Goal: Obtain resource: Obtain resource

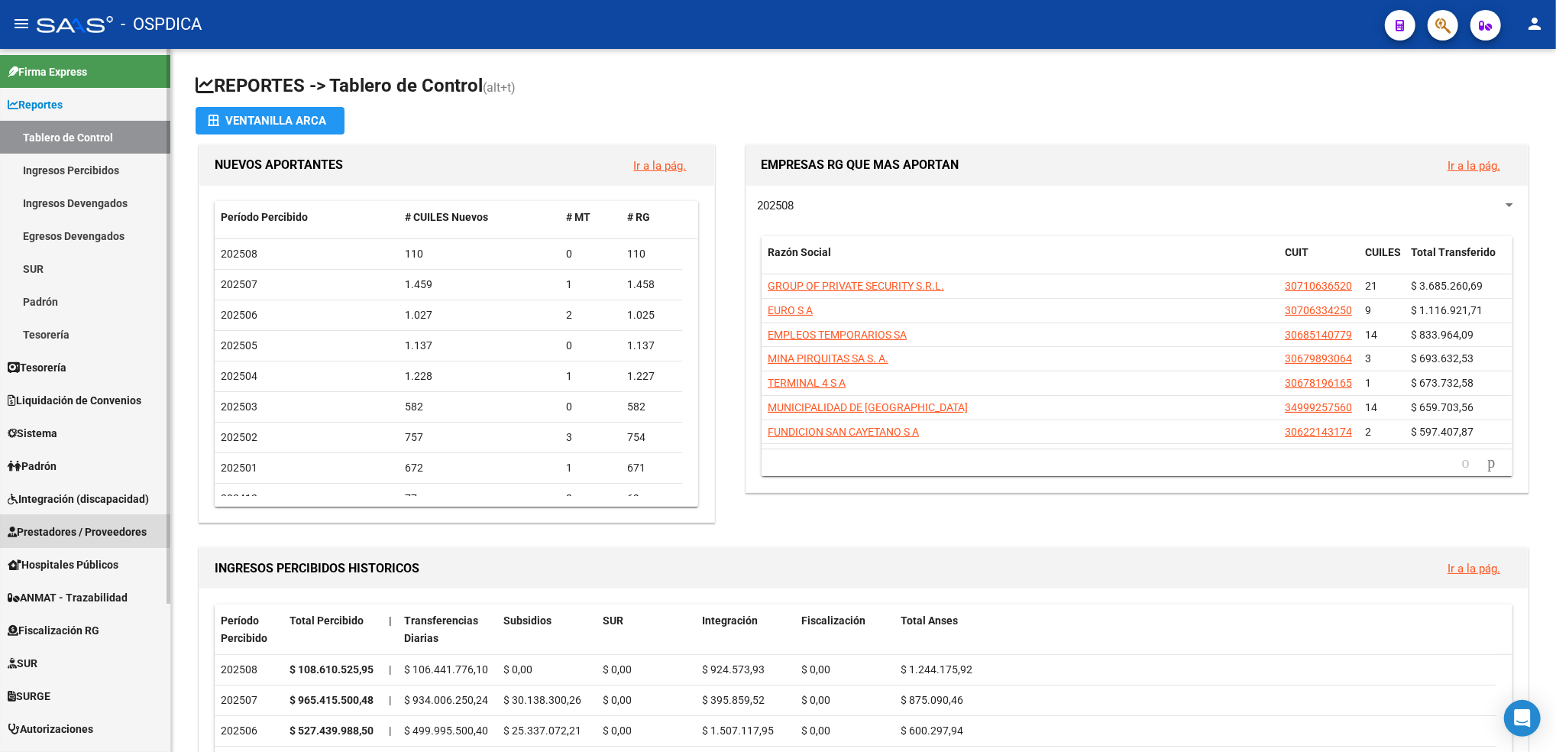
click at [56, 527] on span "Prestadores / Proveedores" at bounding box center [77, 531] width 139 height 17
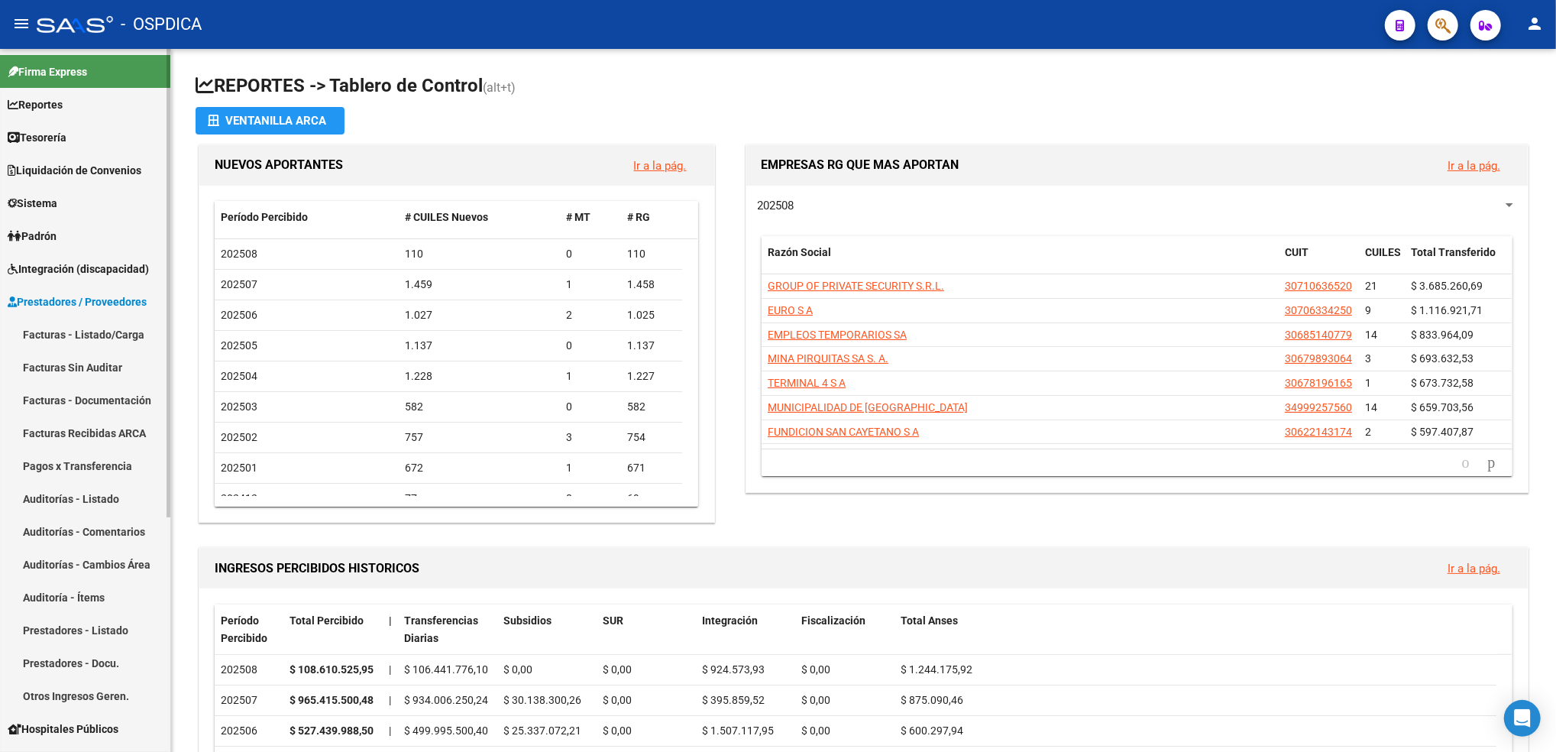
click at [59, 342] on link "Facturas - Listado/Carga" at bounding box center [85, 334] width 170 height 33
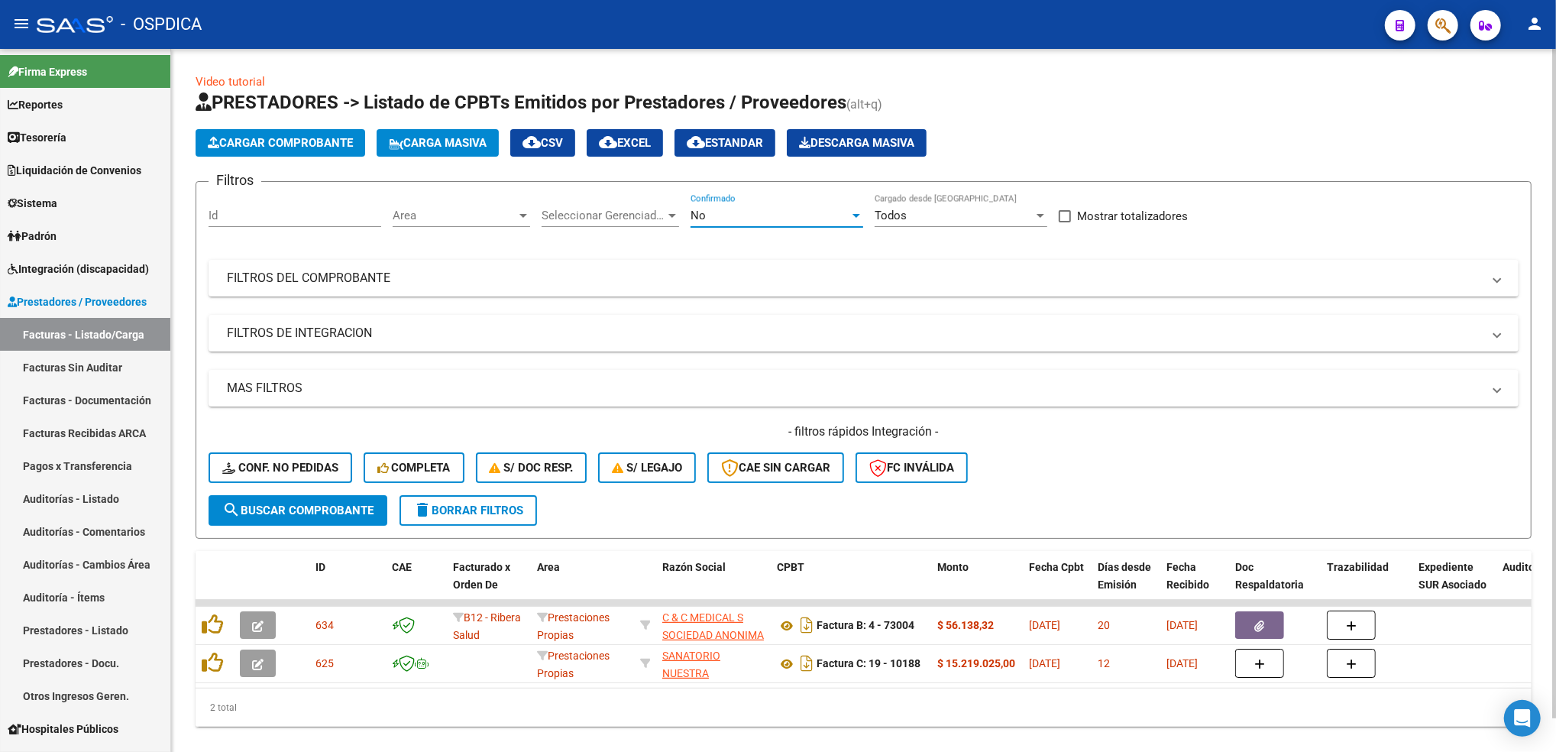
click at [701, 211] on span "No" at bounding box center [698, 216] width 15 height 14
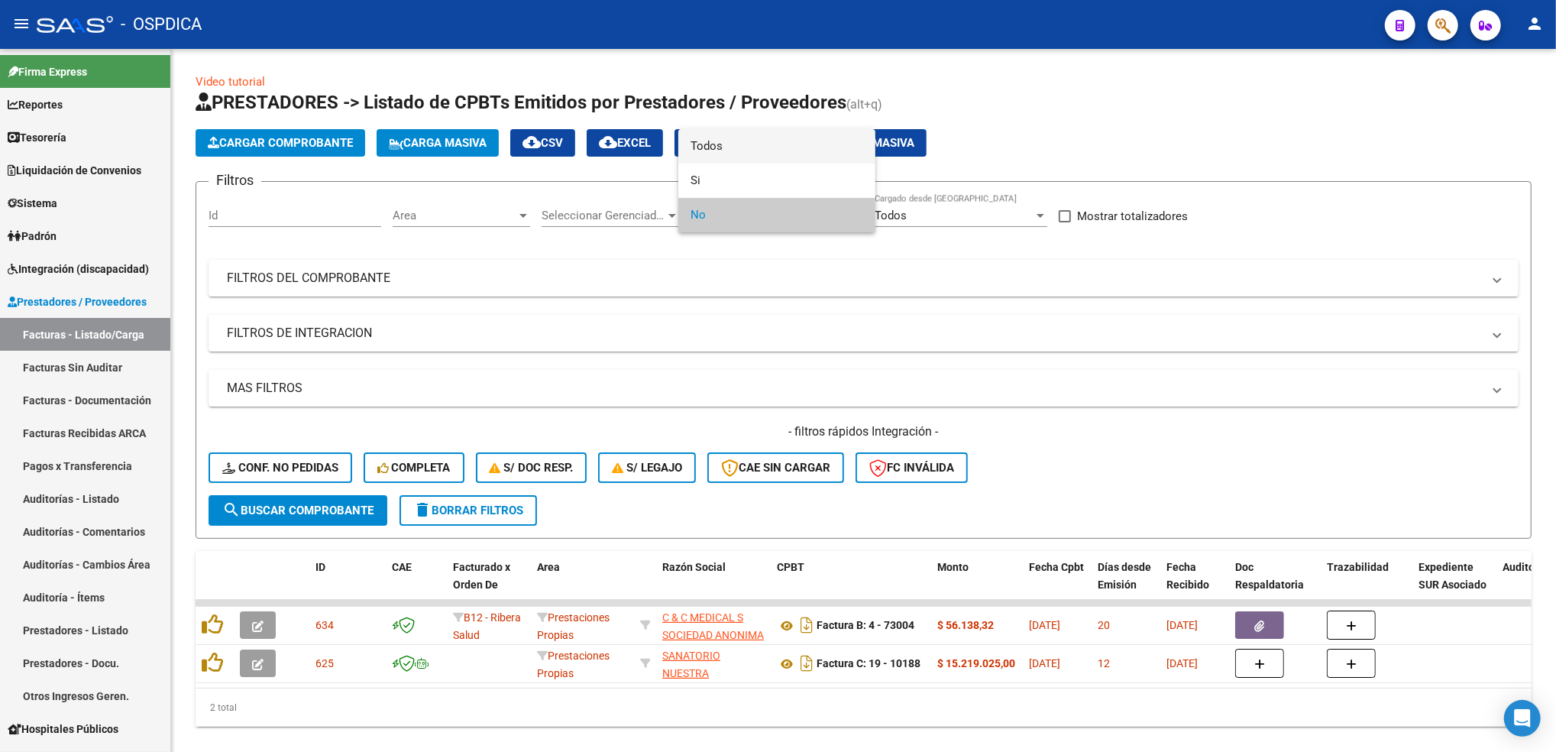
click at [713, 141] on span "Todos" at bounding box center [777, 146] width 173 height 34
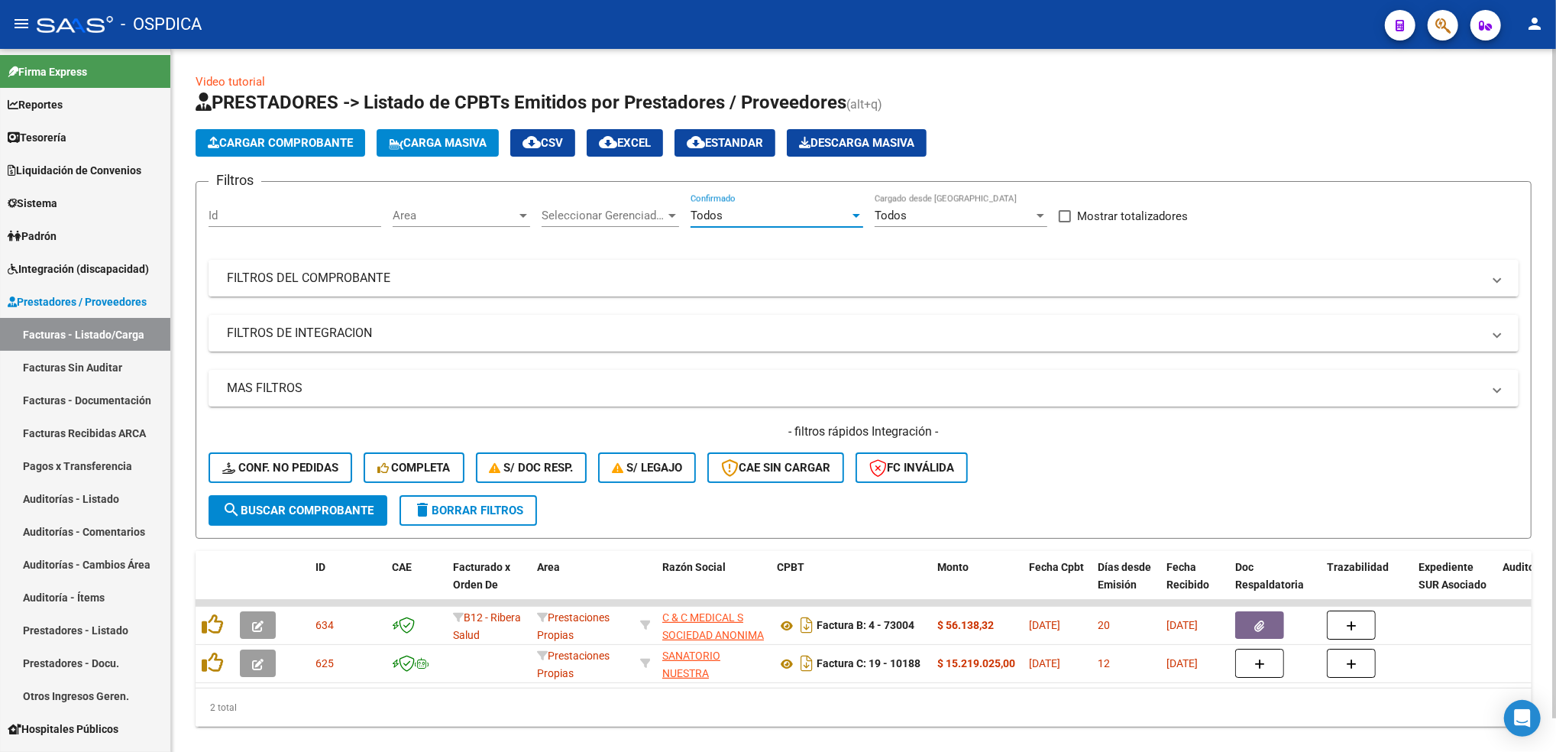
click at [736, 281] on mat-panel-title "FILTROS DEL COMPROBANTE" at bounding box center [854, 278] width 1255 height 17
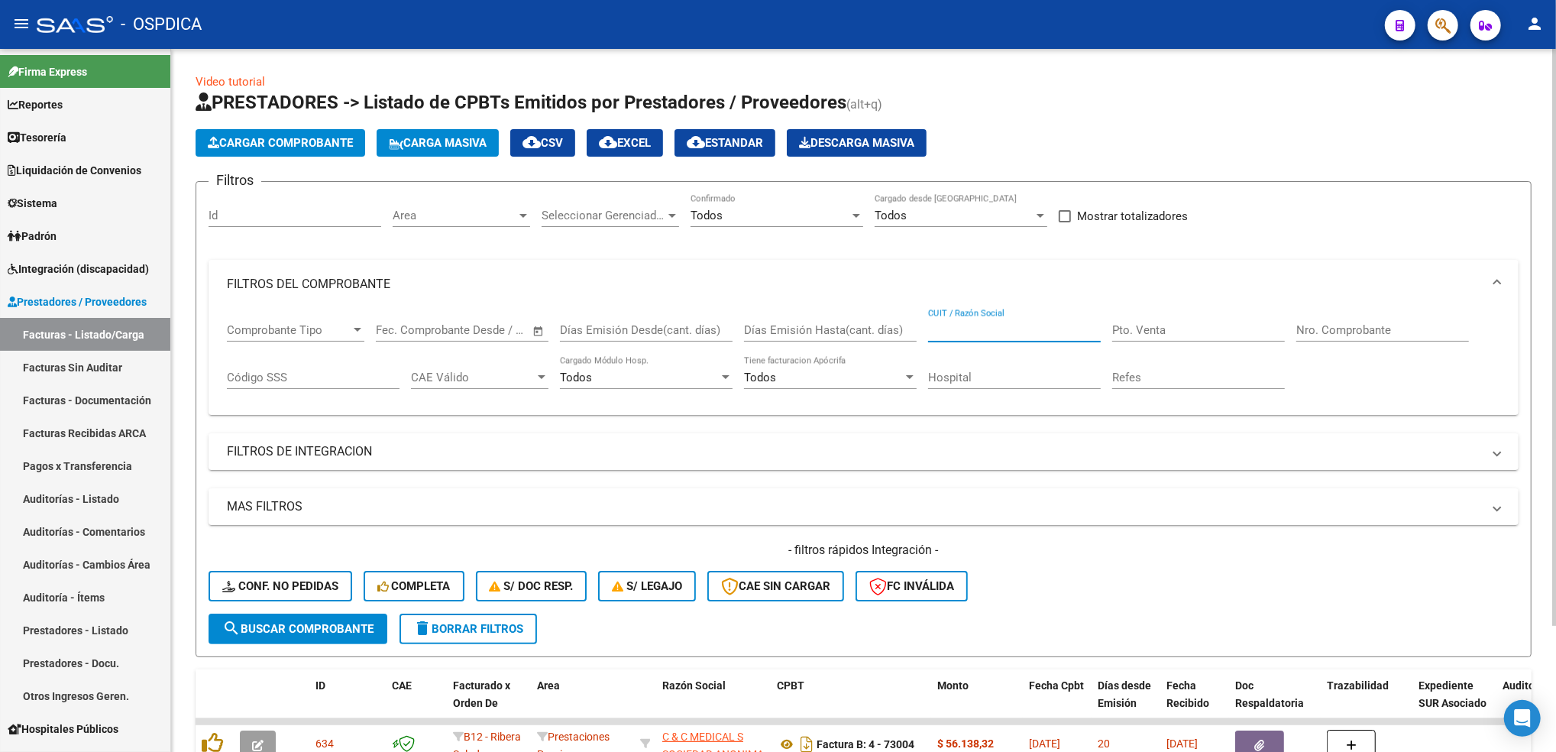
click at [969, 328] on input "CUIT / Razón Social" at bounding box center [1014, 330] width 173 height 14
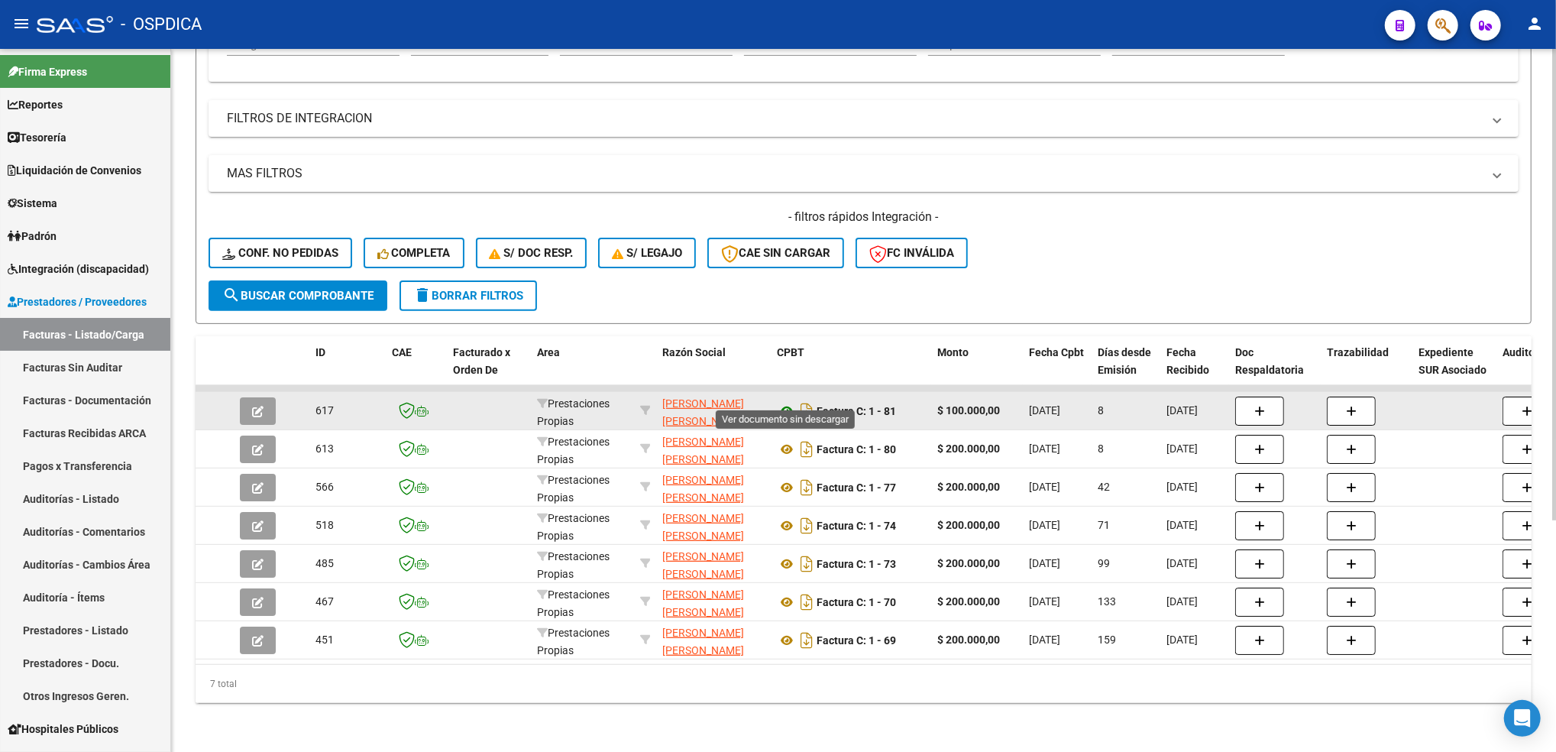
type input "mont"
click at [791, 402] on icon at bounding box center [787, 411] width 20 height 18
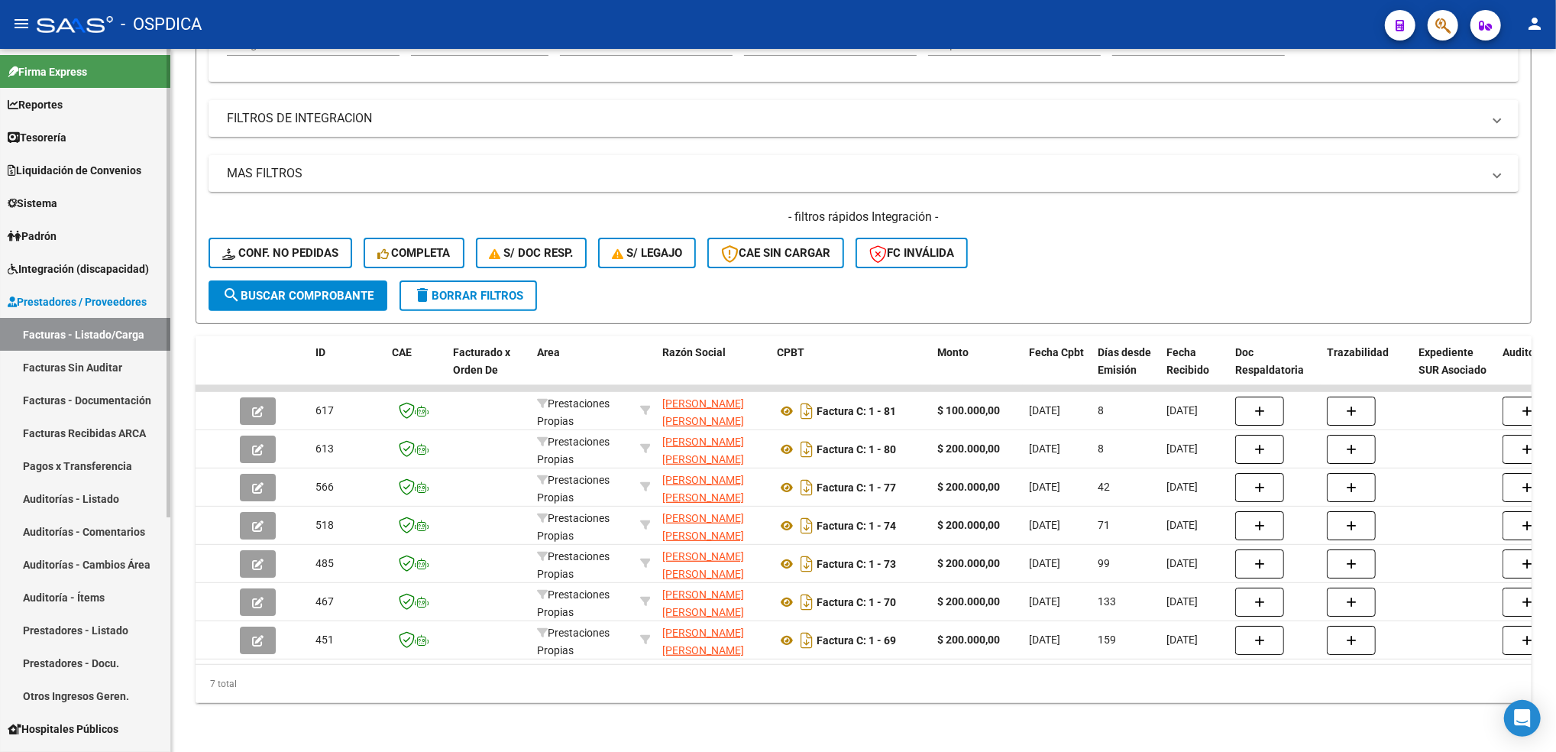
click at [84, 269] on span "Integración (discapacidad)" at bounding box center [78, 269] width 141 height 17
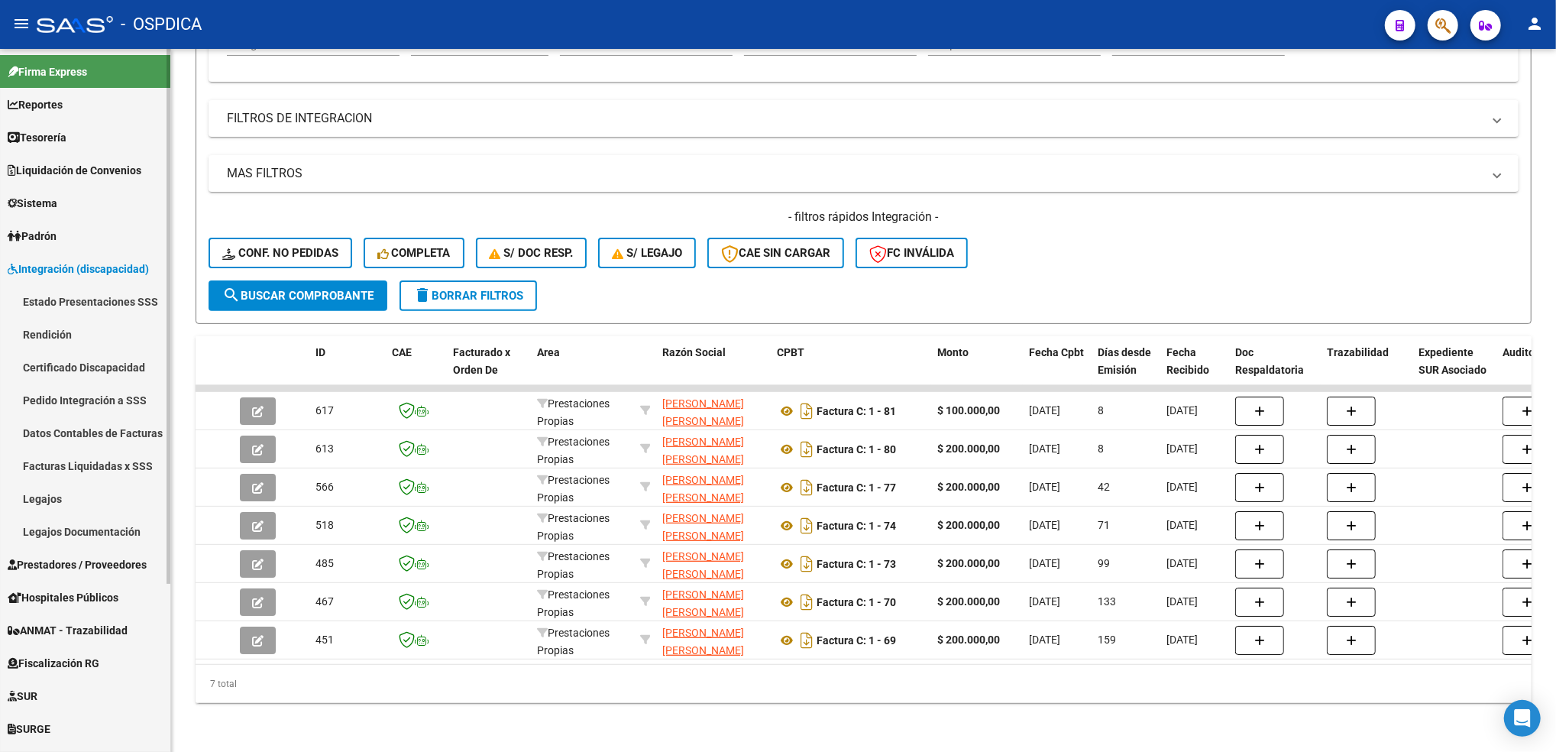
click at [88, 300] on link "Estado Presentaciones SSS" at bounding box center [85, 301] width 170 height 33
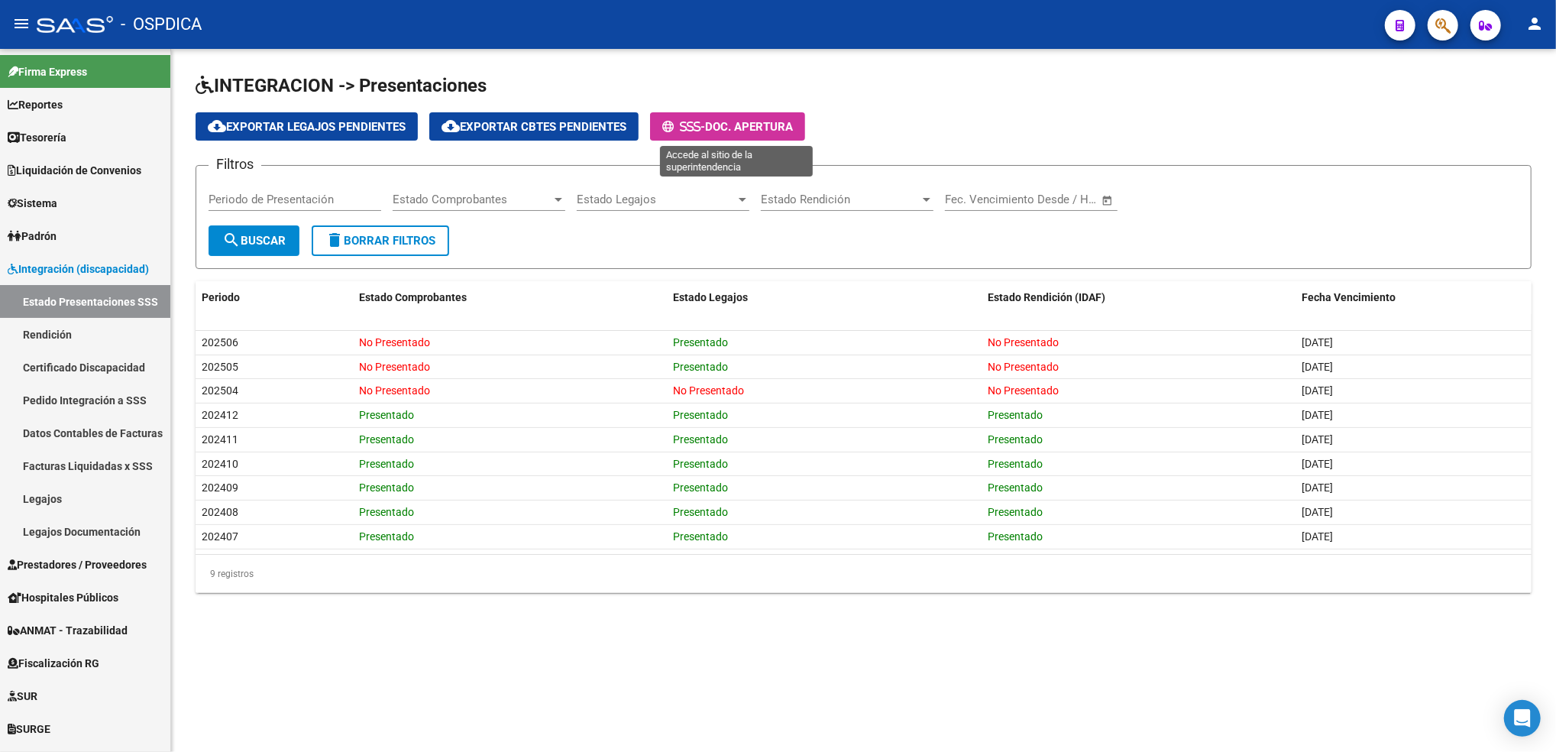
click at [752, 122] on span "Doc. Apertura" at bounding box center [749, 127] width 88 height 14
drag, startPoint x: 53, startPoint y: 495, endPoint x: 66, endPoint y: 486, distance: 15.9
click at [53, 496] on link "Legajos" at bounding box center [85, 498] width 170 height 33
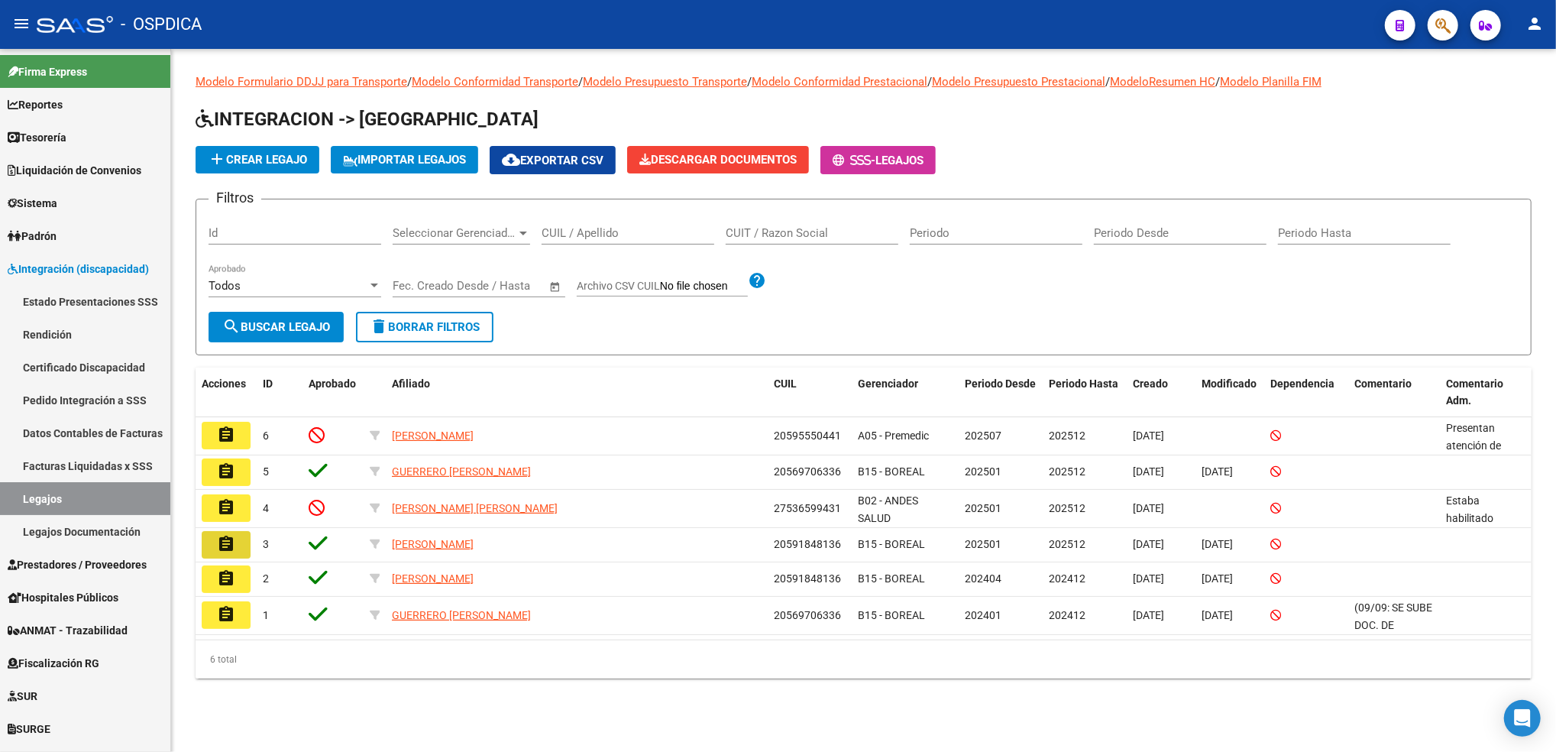
click at [229, 542] on mat-icon "assignment" at bounding box center [226, 544] width 18 height 18
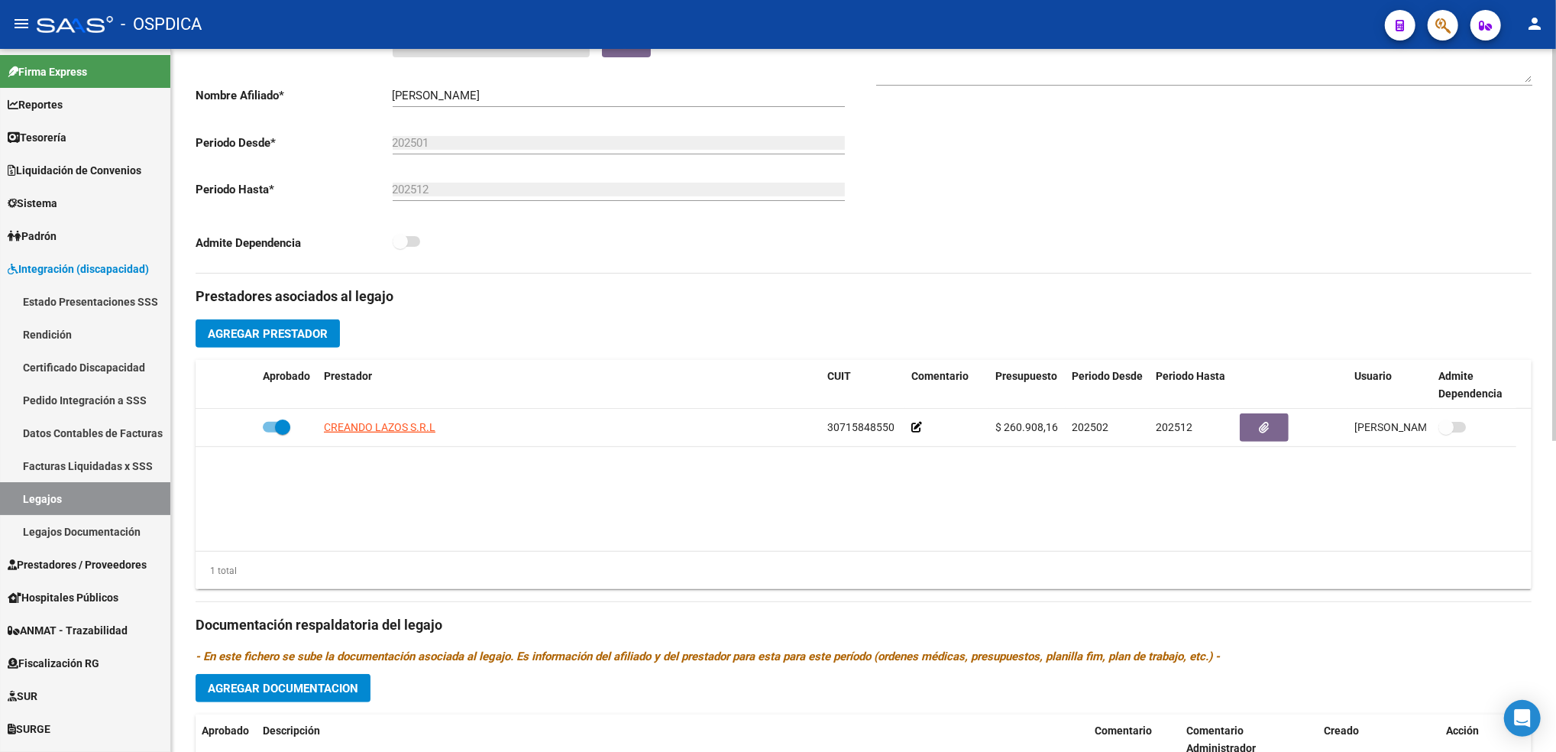
scroll to position [561, 0]
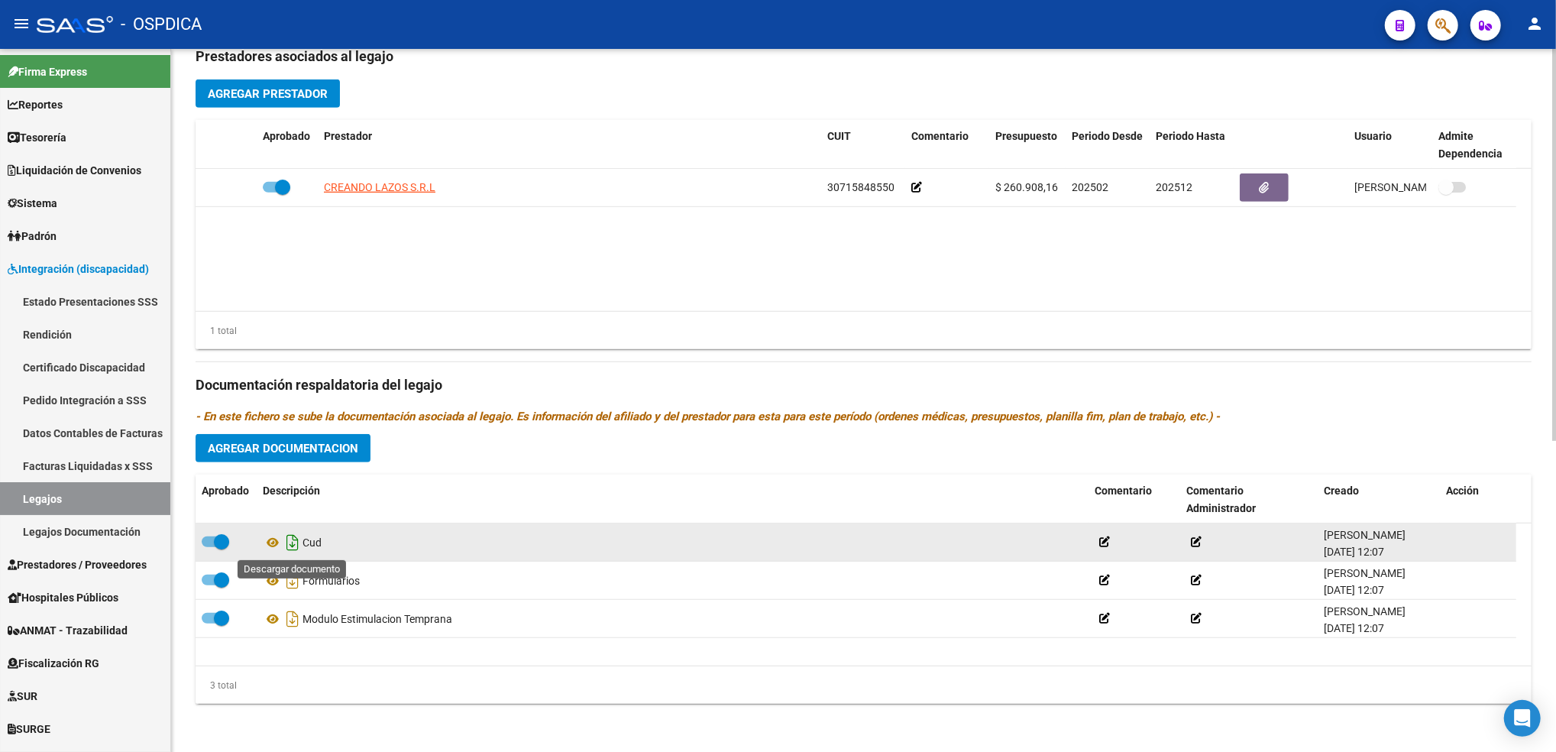
click at [286, 536] on icon "Descargar documento" at bounding box center [293, 542] width 20 height 24
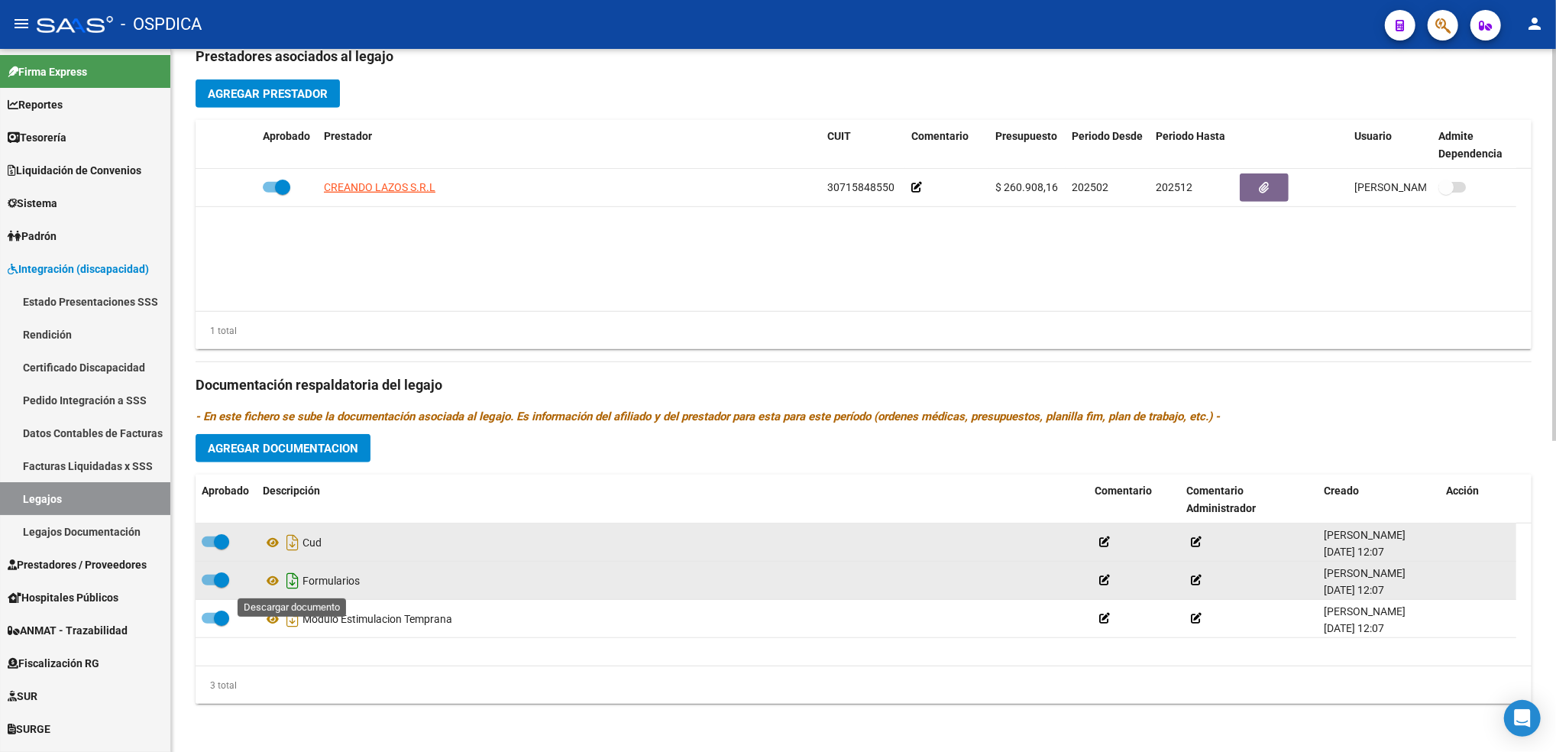
click at [290, 576] on icon "Descargar documento" at bounding box center [293, 580] width 20 height 24
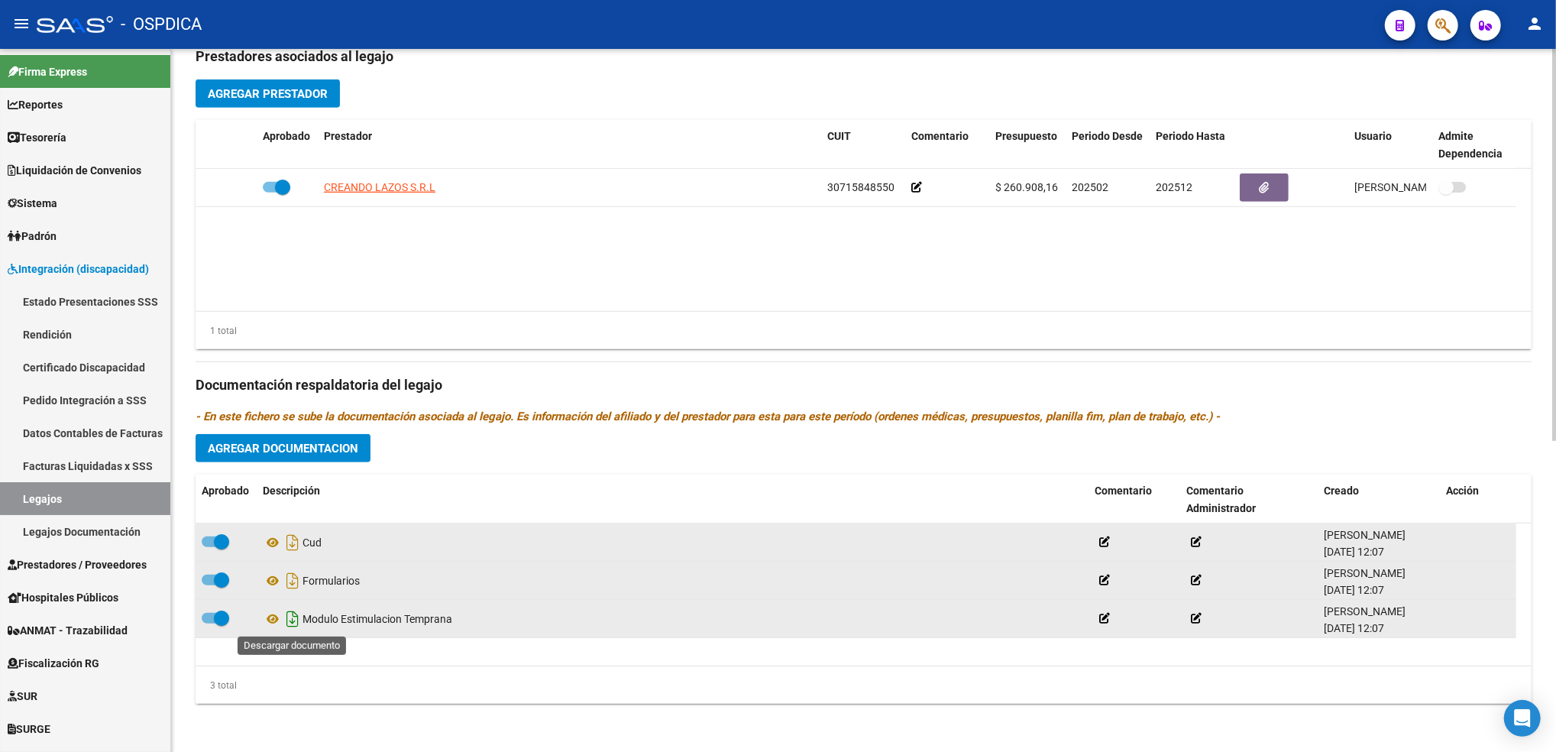
click at [290, 620] on icon "Descargar documento" at bounding box center [293, 619] width 20 height 24
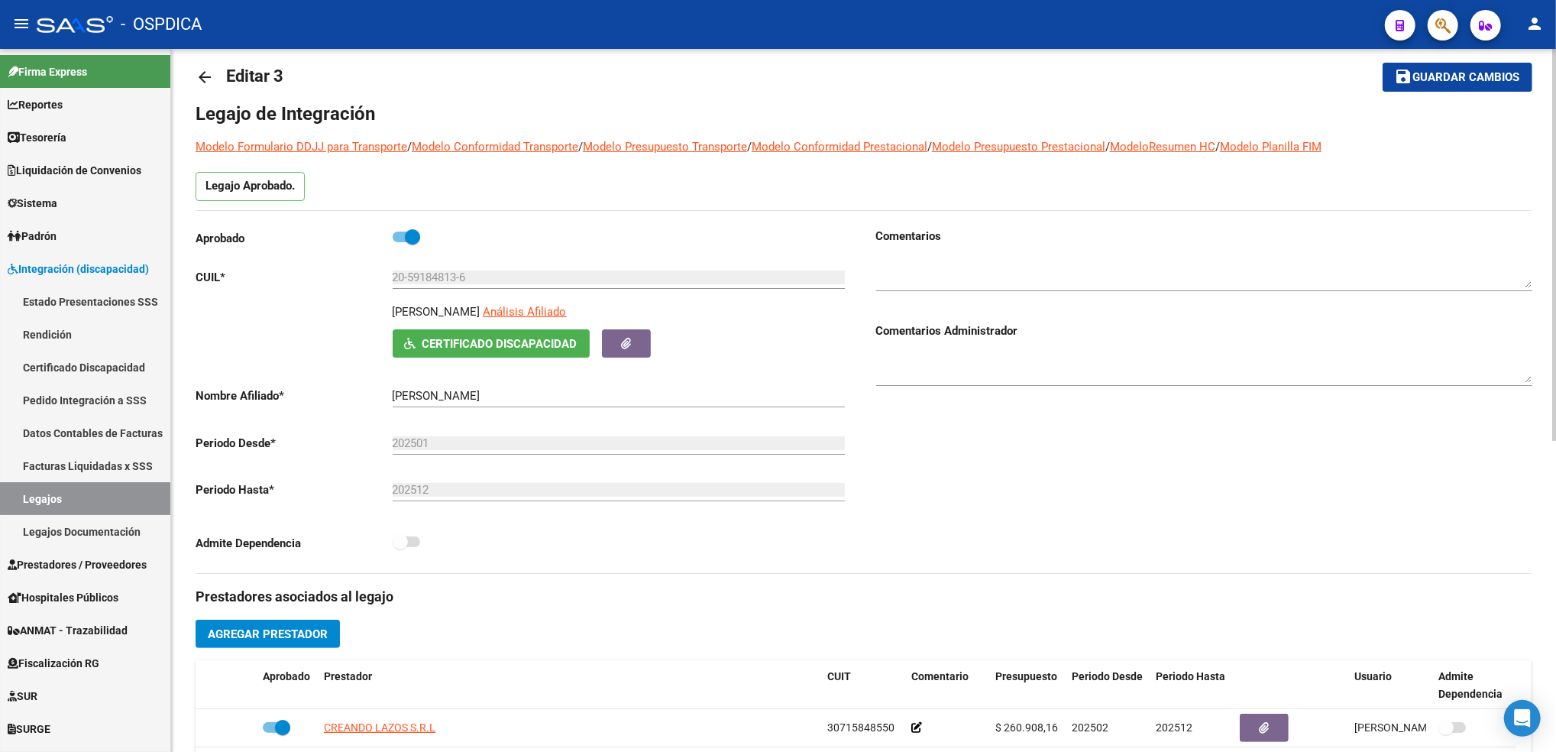
scroll to position [0, 0]
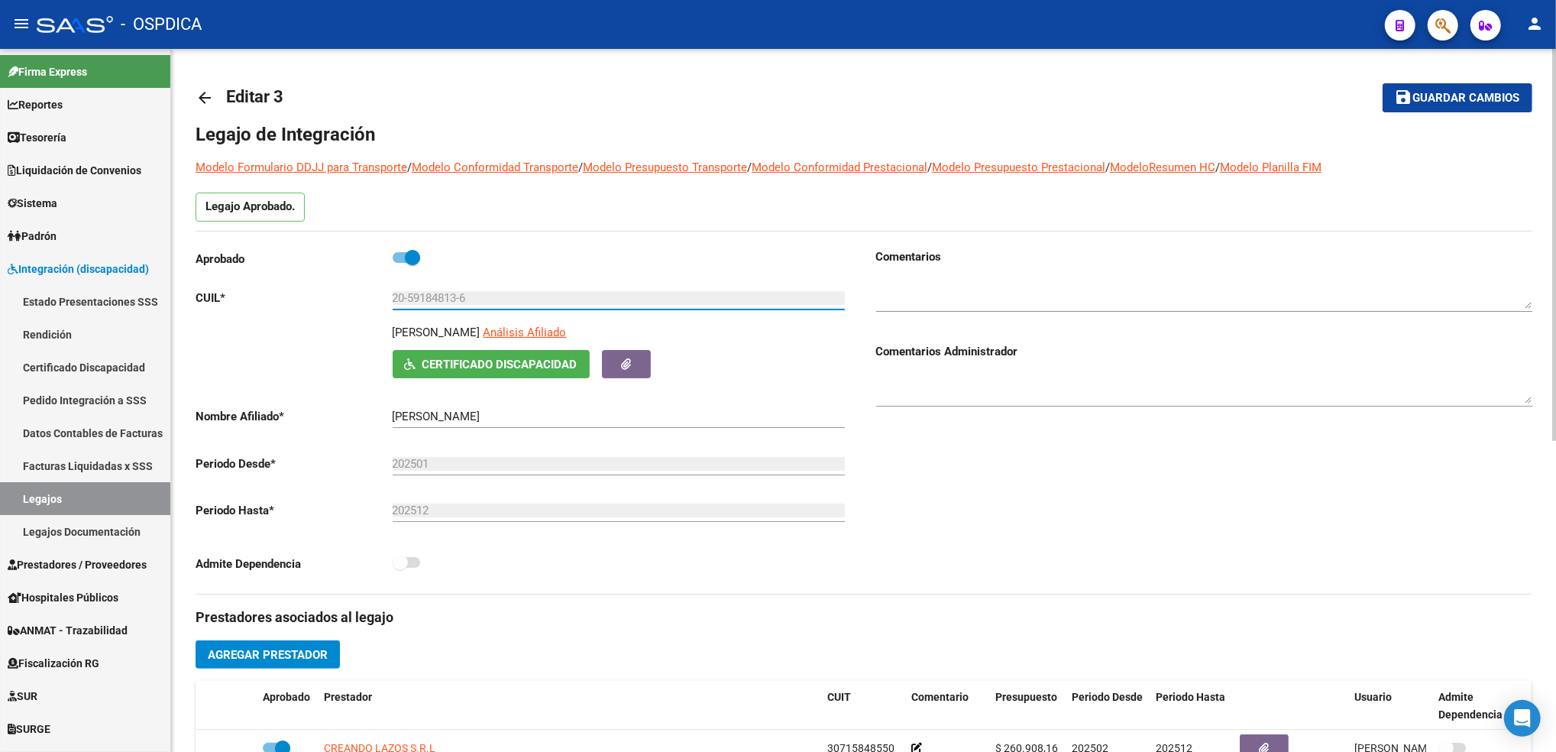
drag, startPoint x: 482, startPoint y: 302, endPoint x: 371, endPoint y: 299, distance: 111.6
click at [371, 299] on app-form-text-field "CUIL * 20-59184813-6 Ingresar CUIL" at bounding box center [520, 298] width 649 height 14
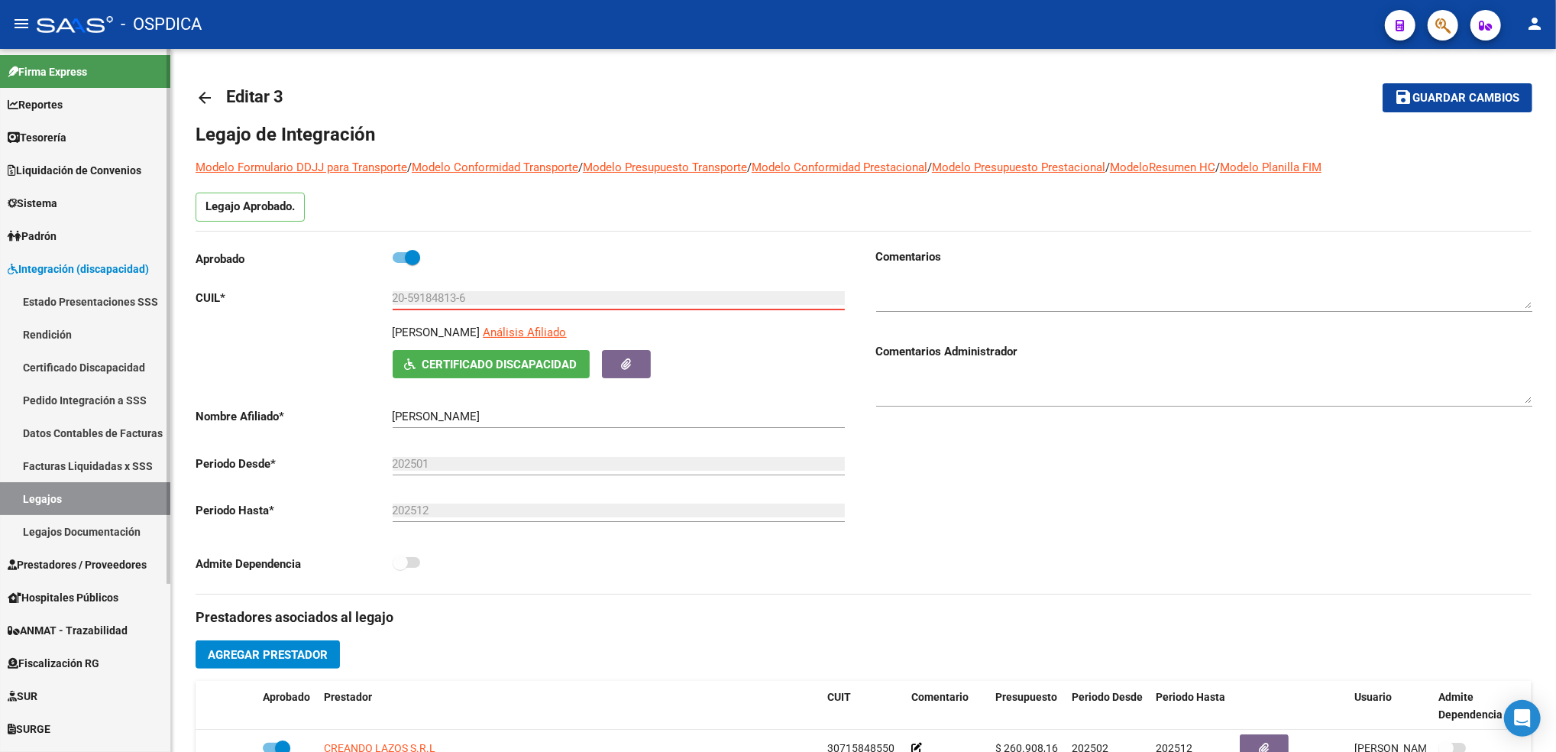
click at [99, 490] on link "Legajos" at bounding box center [85, 498] width 170 height 33
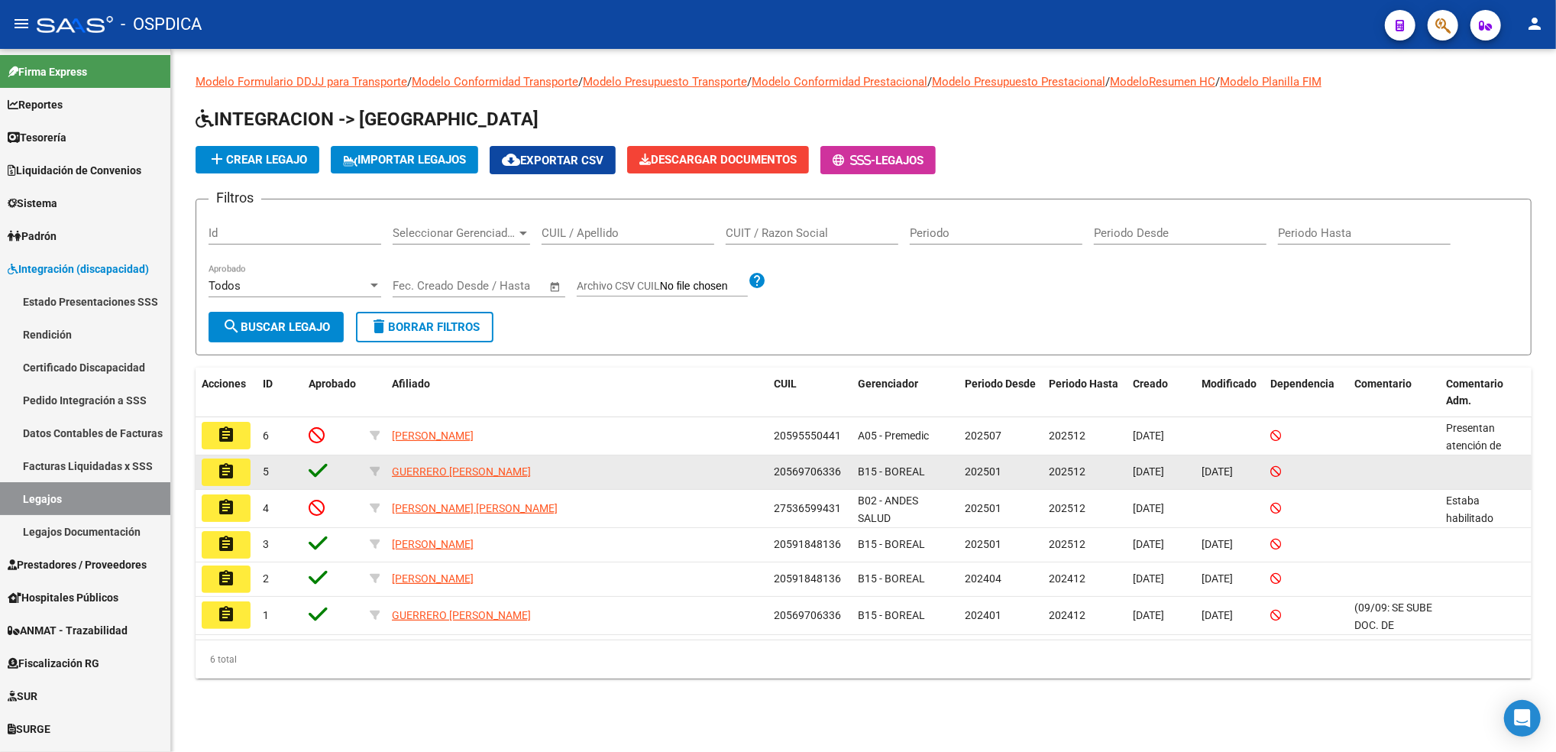
click at [230, 474] on mat-icon "assignment" at bounding box center [226, 471] width 18 height 18
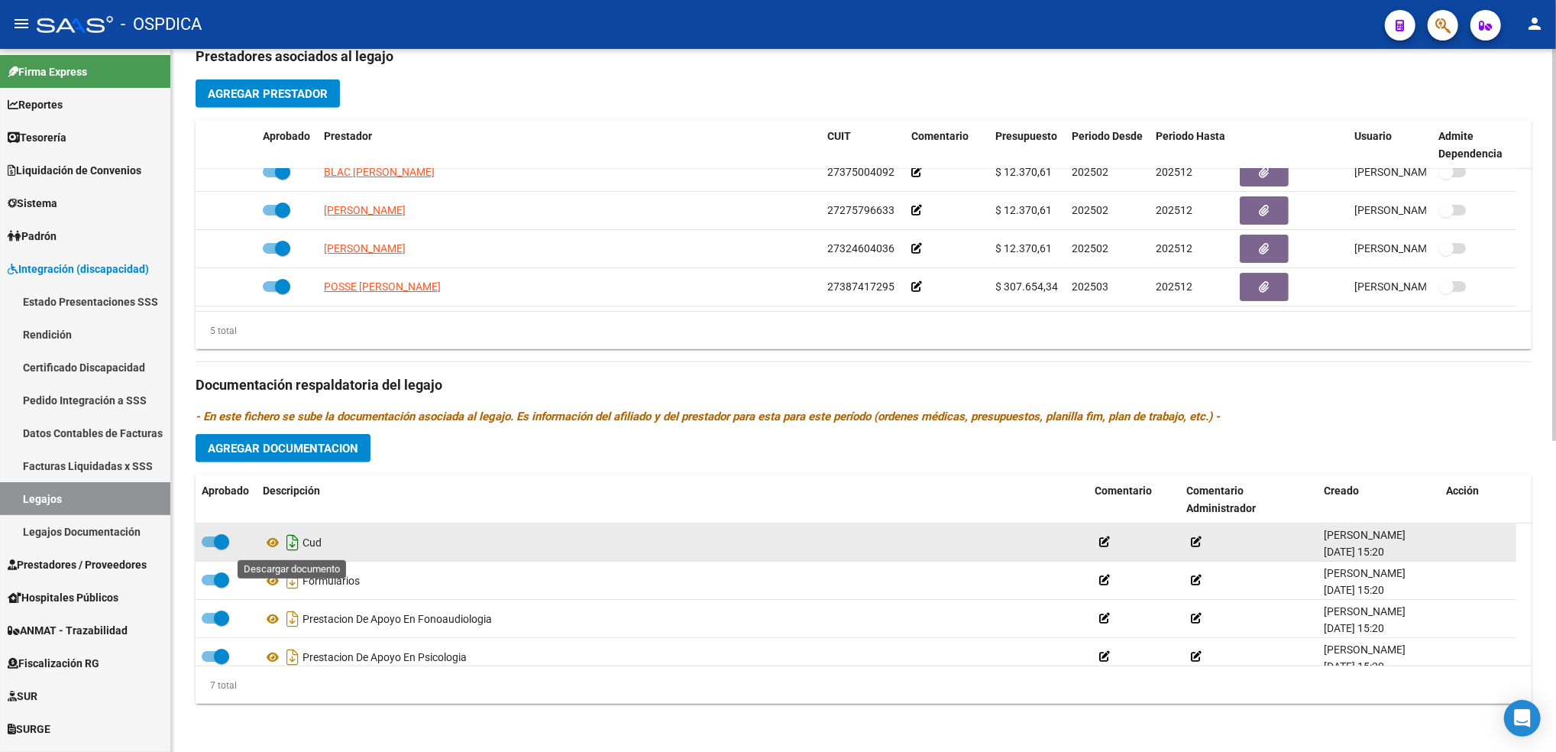
click at [290, 541] on icon "Descargar documento" at bounding box center [293, 542] width 20 height 24
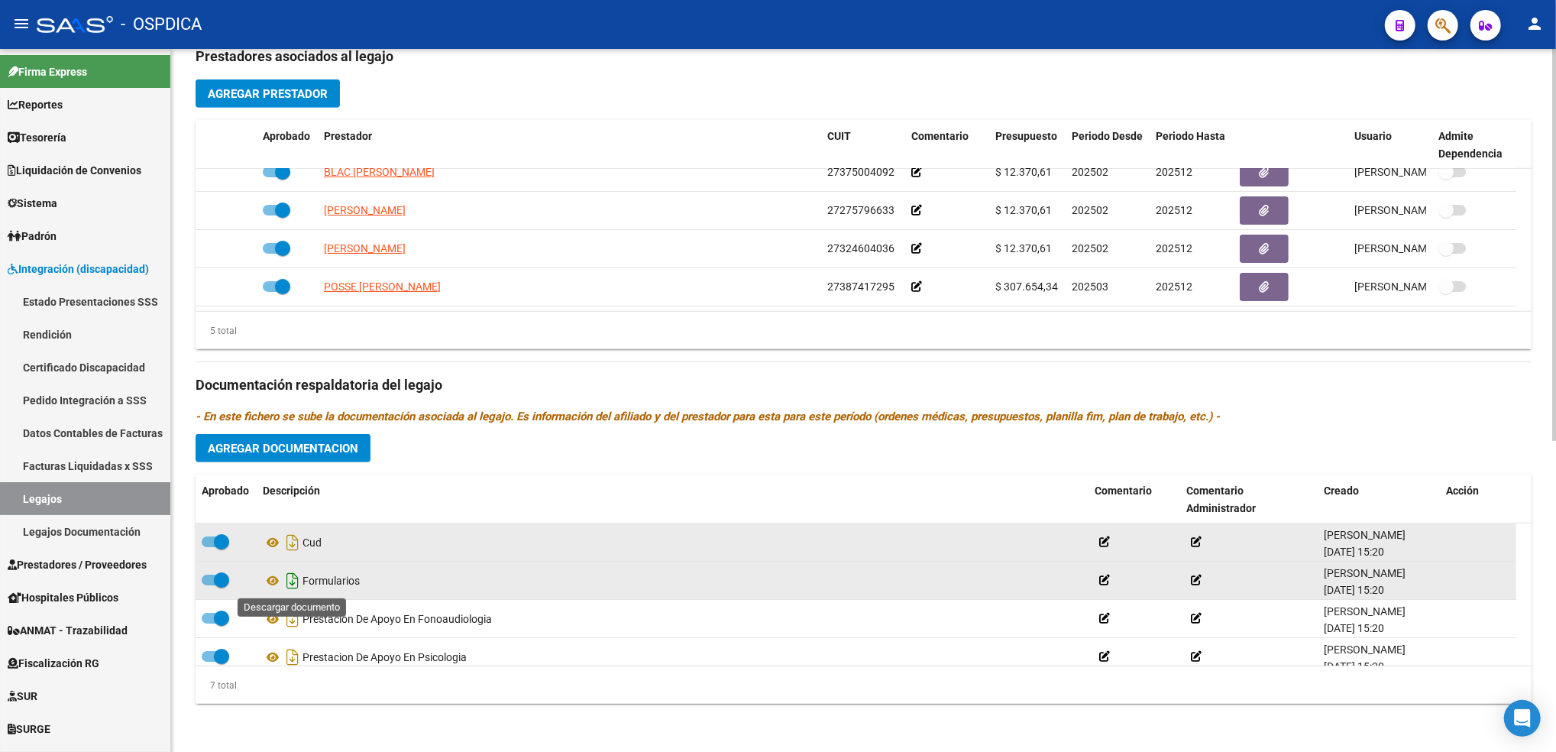
click at [290, 581] on icon "Descargar documento" at bounding box center [293, 580] width 20 height 24
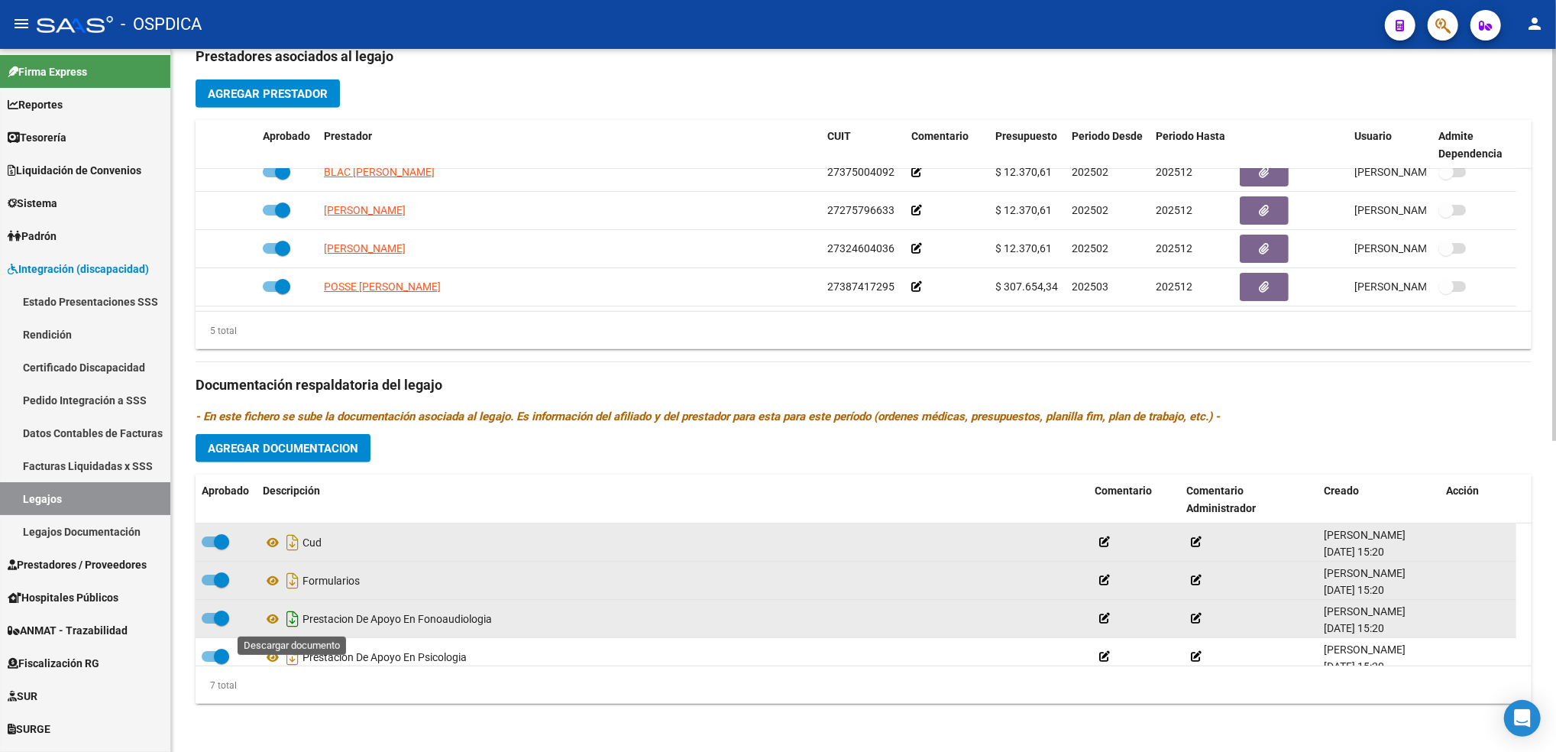
click at [291, 617] on icon "Descargar documento" at bounding box center [293, 619] width 20 height 24
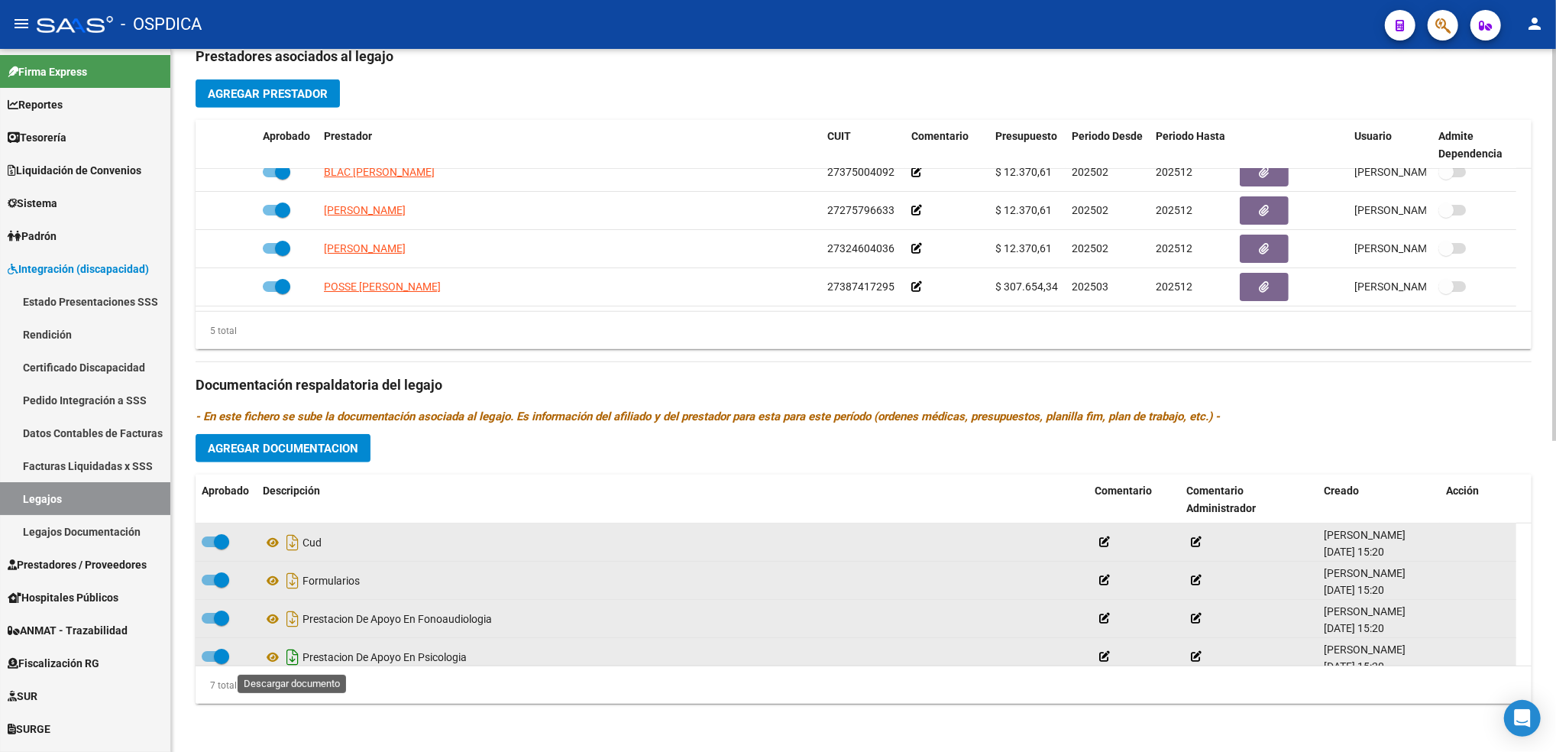
click at [294, 656] on icon "Descargar documento" at bounding box center [293, 657] width 20 height 24
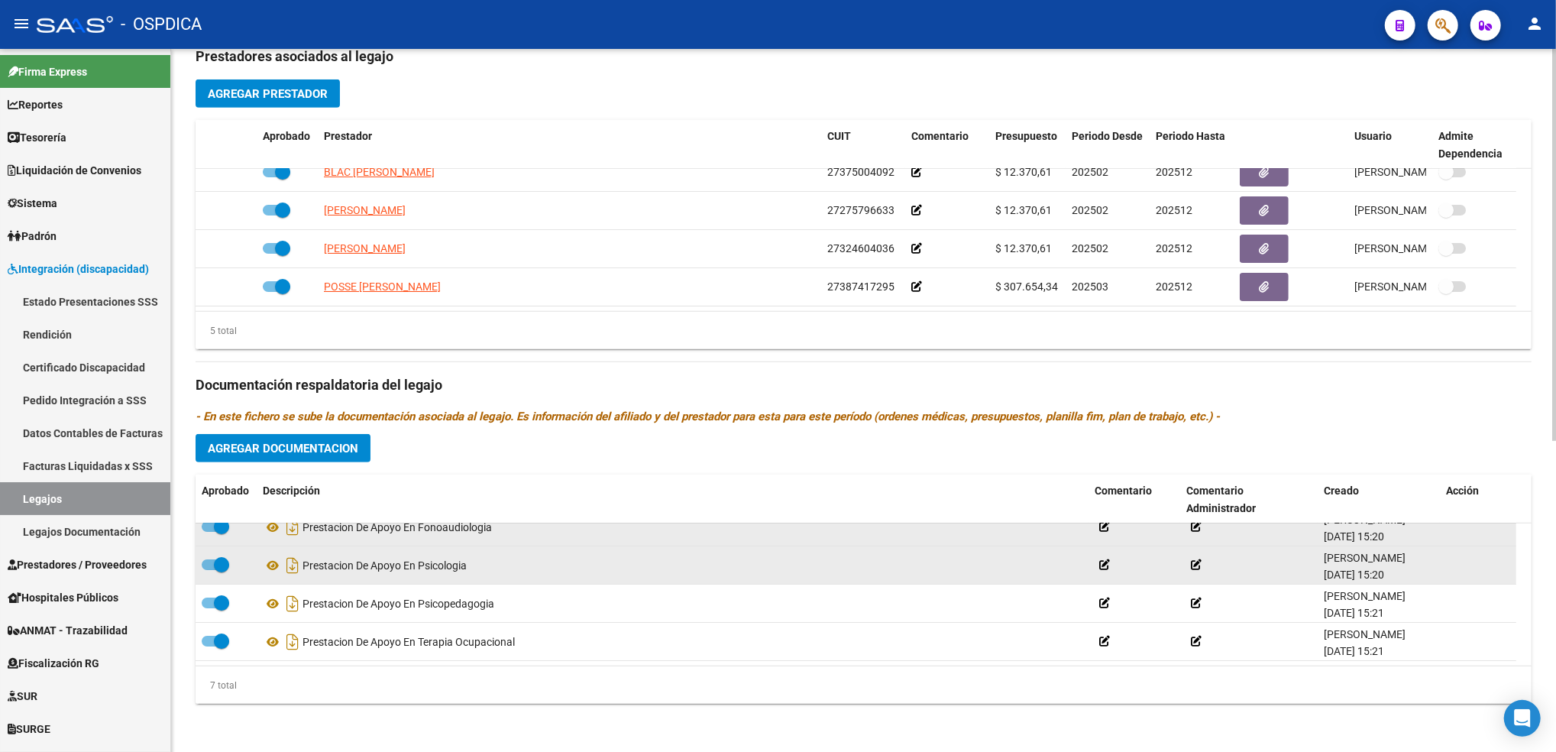
scroll to position [102, 0]
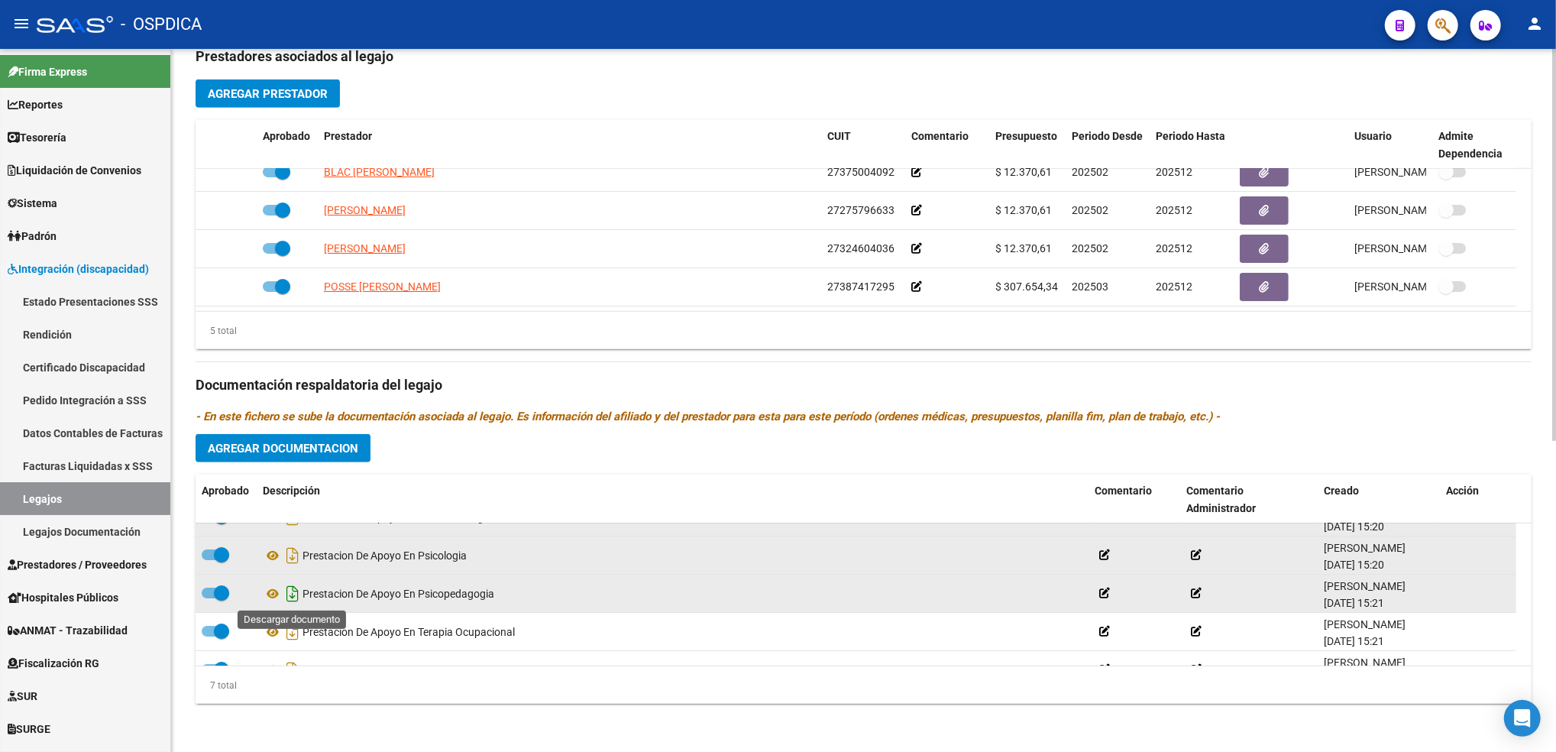
click at [295, 594] on icon "Descargar documento" at bounding box center [293, 593] width 20 height 24
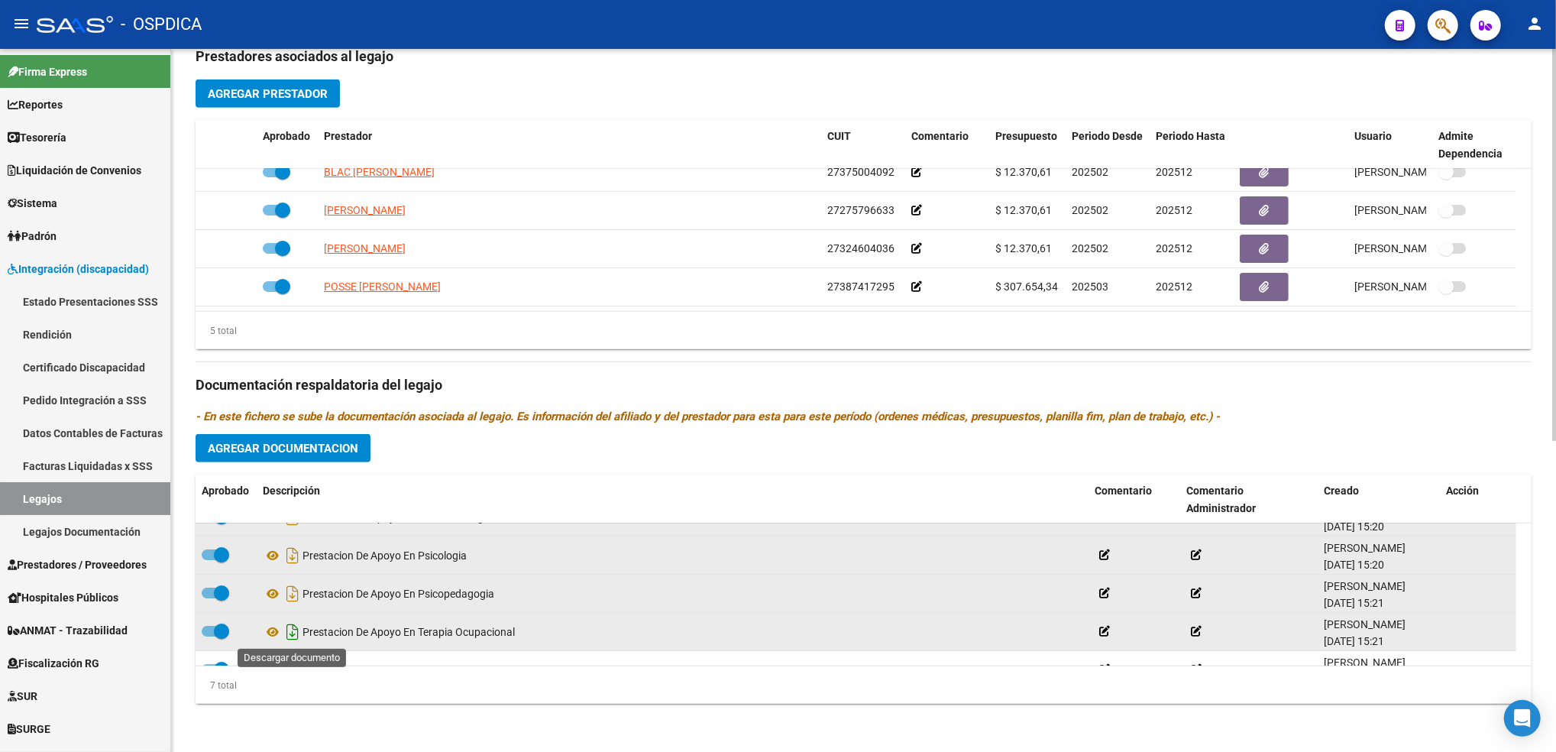
click at [290, 627] on icon "Descargar documento" at bounding box center [293, 632] width 20 height 24
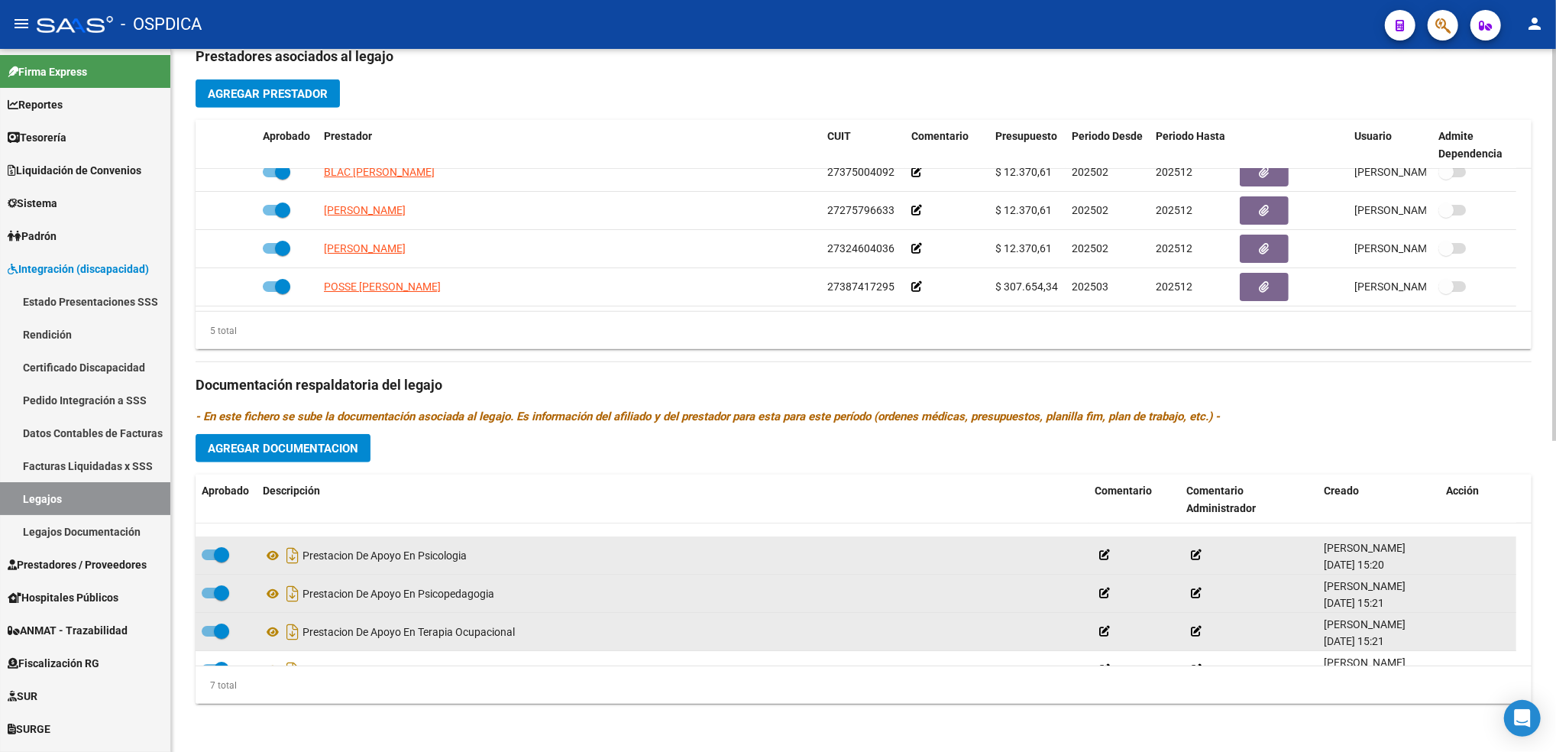
scroll to position [130, 0]
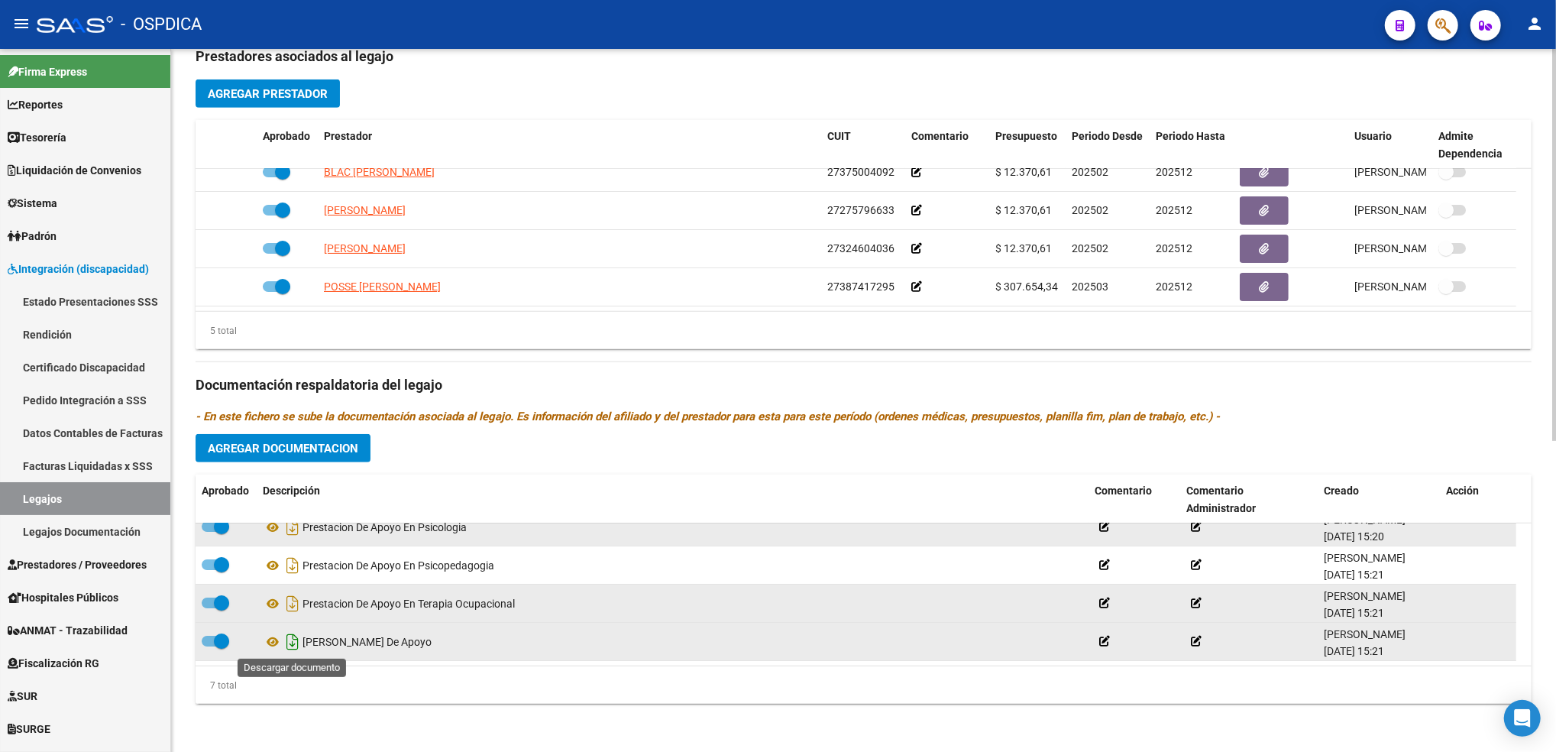
click at [286, 645] on icon "Descargar documento" at bounding box center [293, 641] width 20 height 24
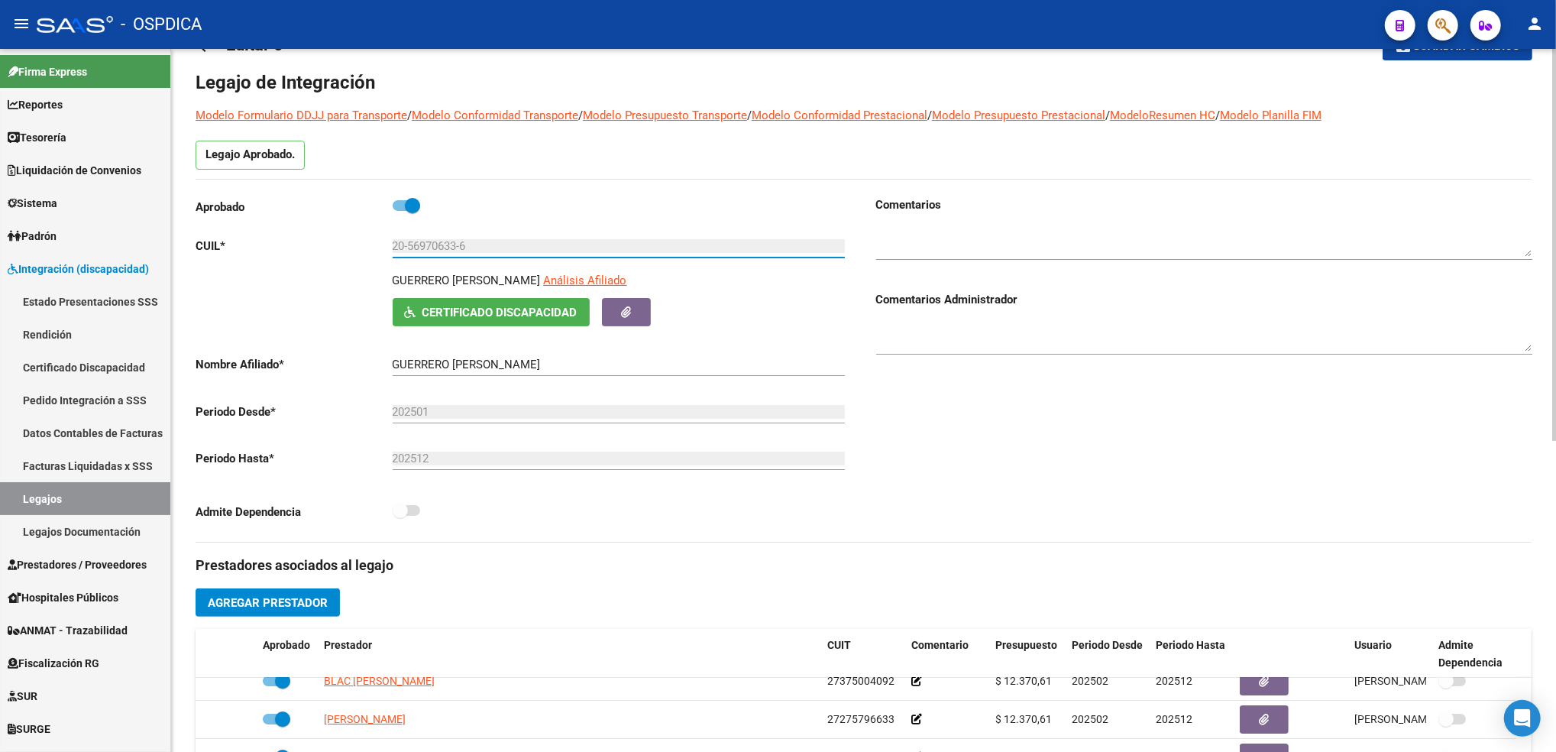
drag, startPoint x: 484, startPoint y: 243, endPoint x: 363, endPoint y: 244, distance: 121.5
click at [363, 244] on app-form-text-field "CUIL * 20-56970633-6 Ingresar CUIL" at bounding box center [520, 246] width 649 height 14
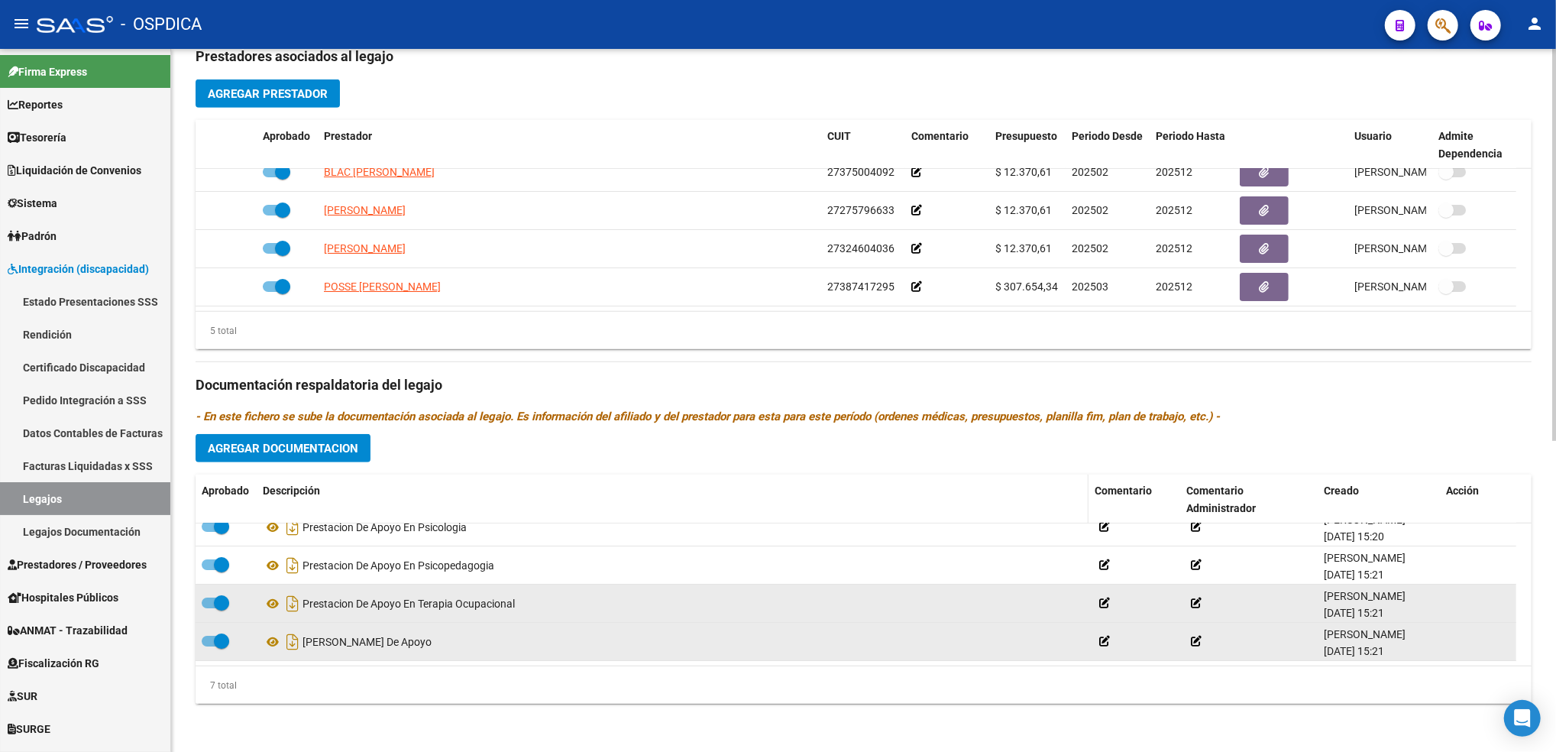
scroll to position [0, 0]
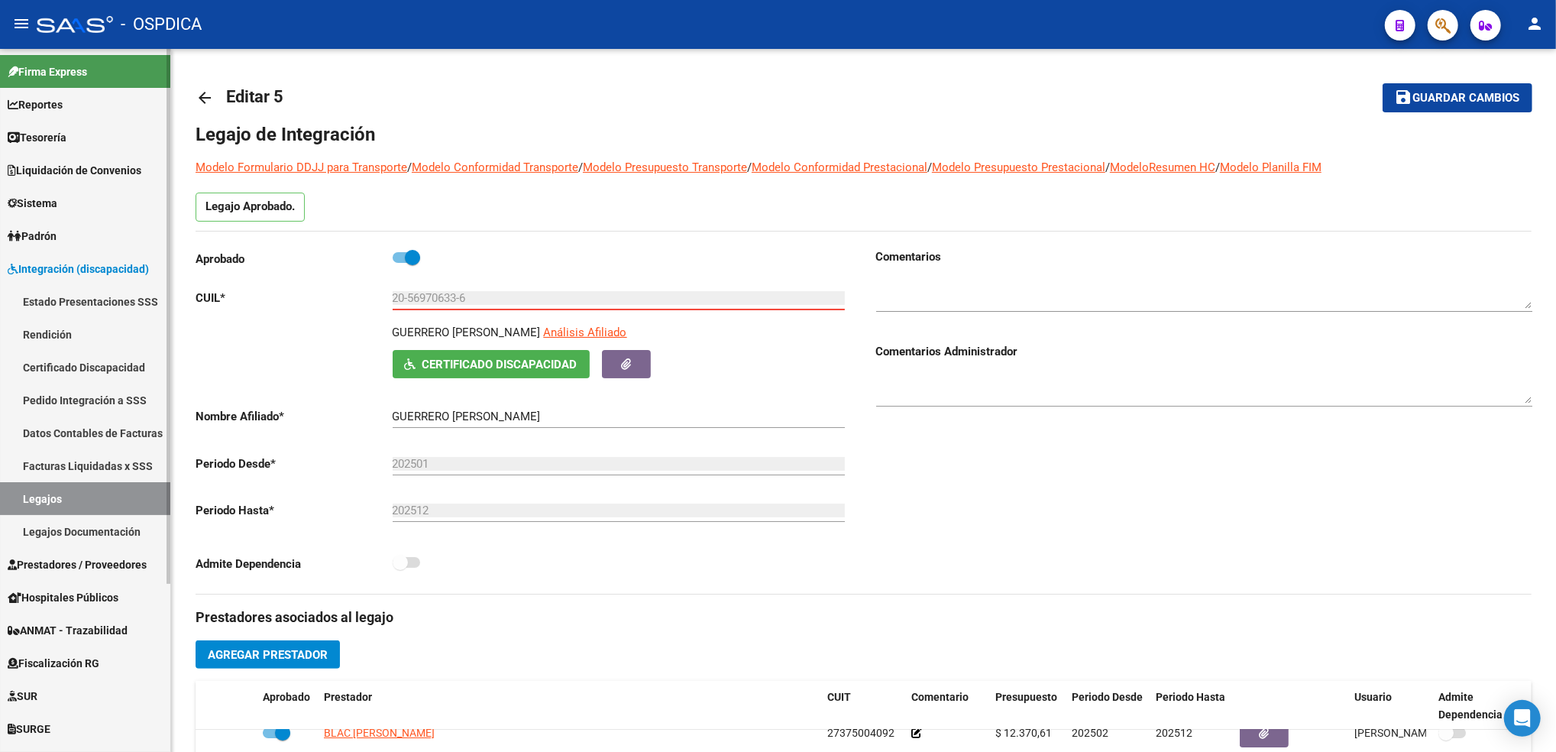
drag, startPoint x: 92, startPoint y: 458, endPoint x: 131, endPoint y: 429, distance: 49.0
click at [92, 458] on link "Facturas Liquidadas x SSS" at bounding box center [85, 465] width 170 height 33
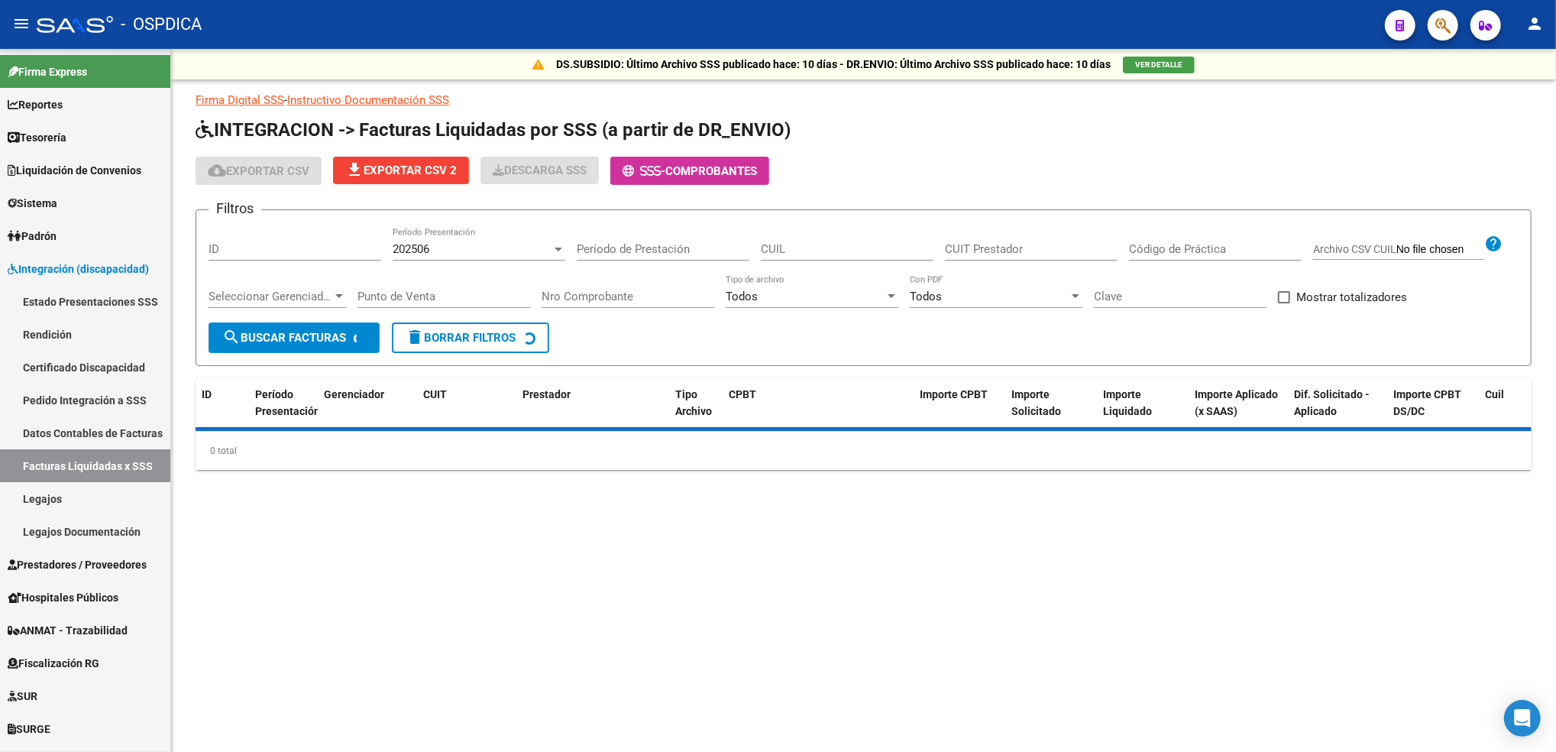
click at [448, 252] on div "202506" at bounding box center [472, 249] width 159 height 14
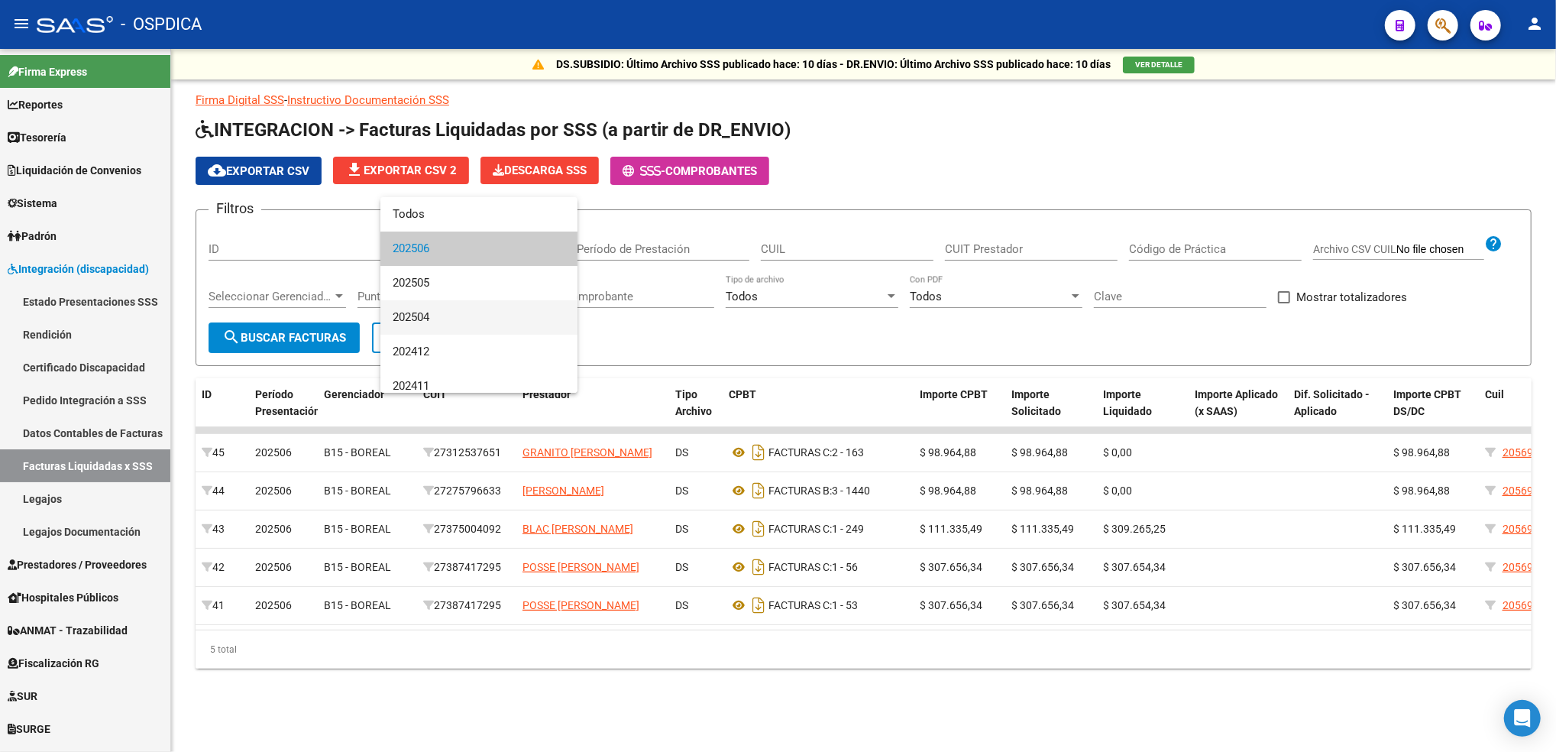
click at [436, 317] on span "202504" at bounding box center [479, 317] width 173 height 34
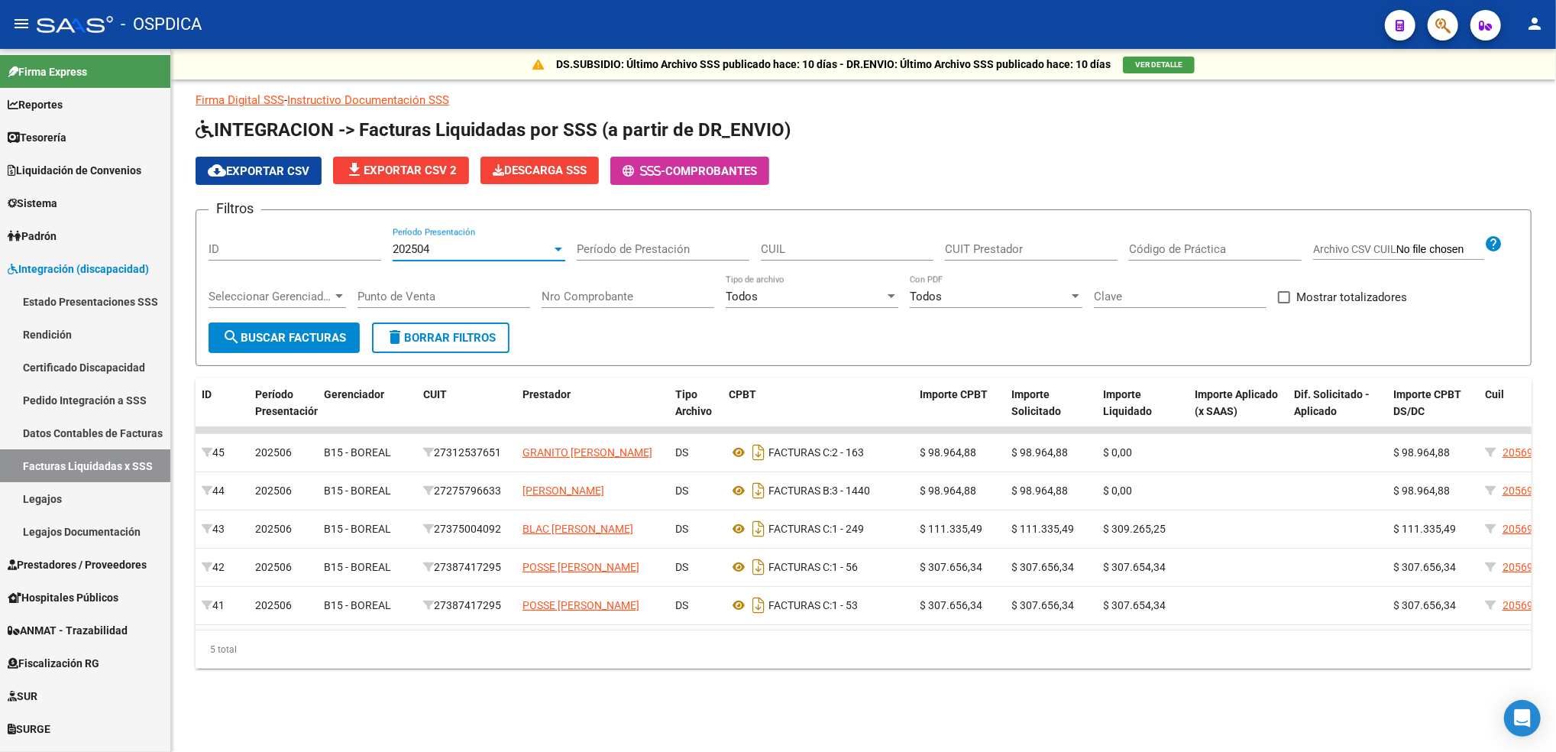
click at [325, 339] on span "search Buscar Facturas" at bounding box center [284, 338] width 124 height 14
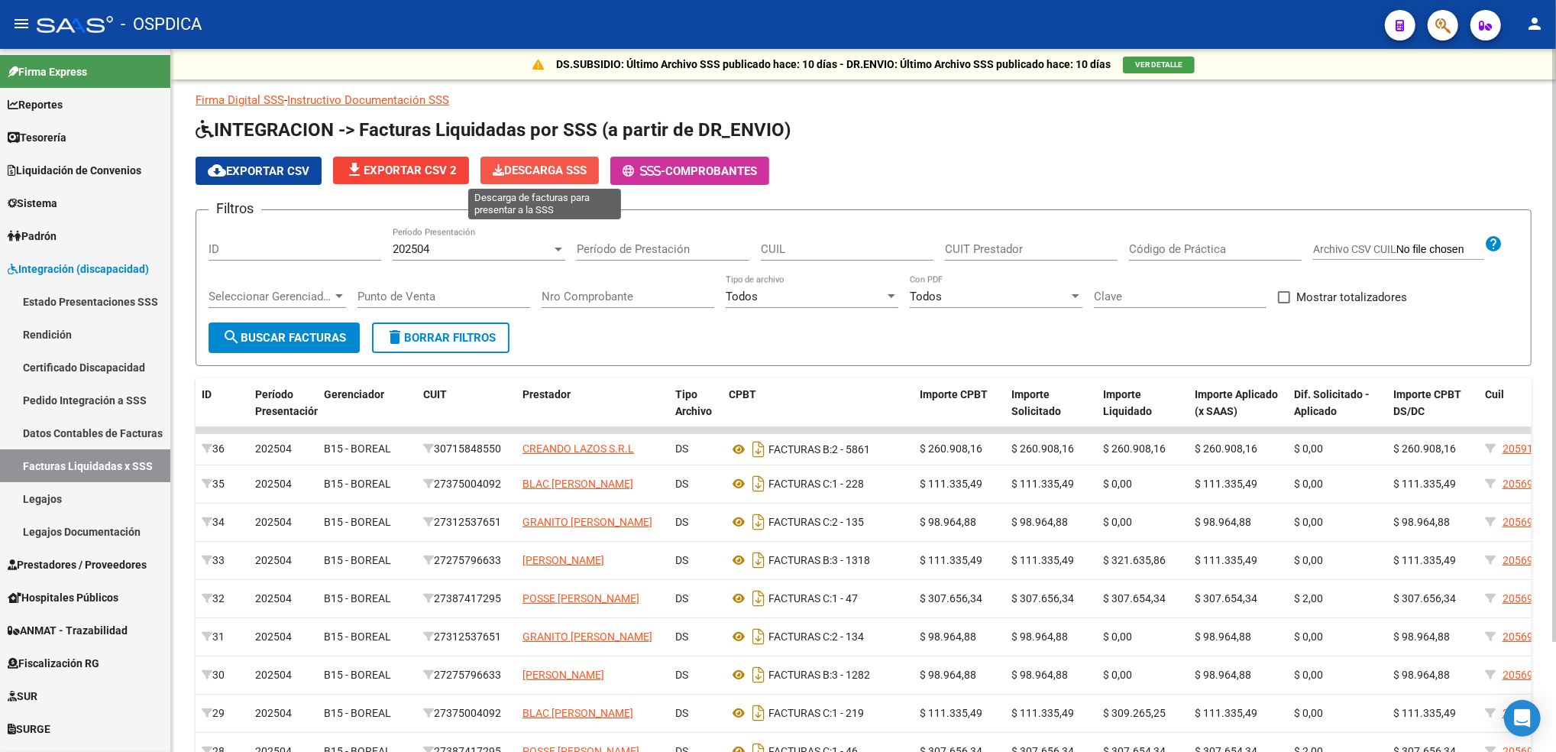
click at [532, 170] on span "Descarga SSS" at bounding box center [540, 170] width 94 height 14
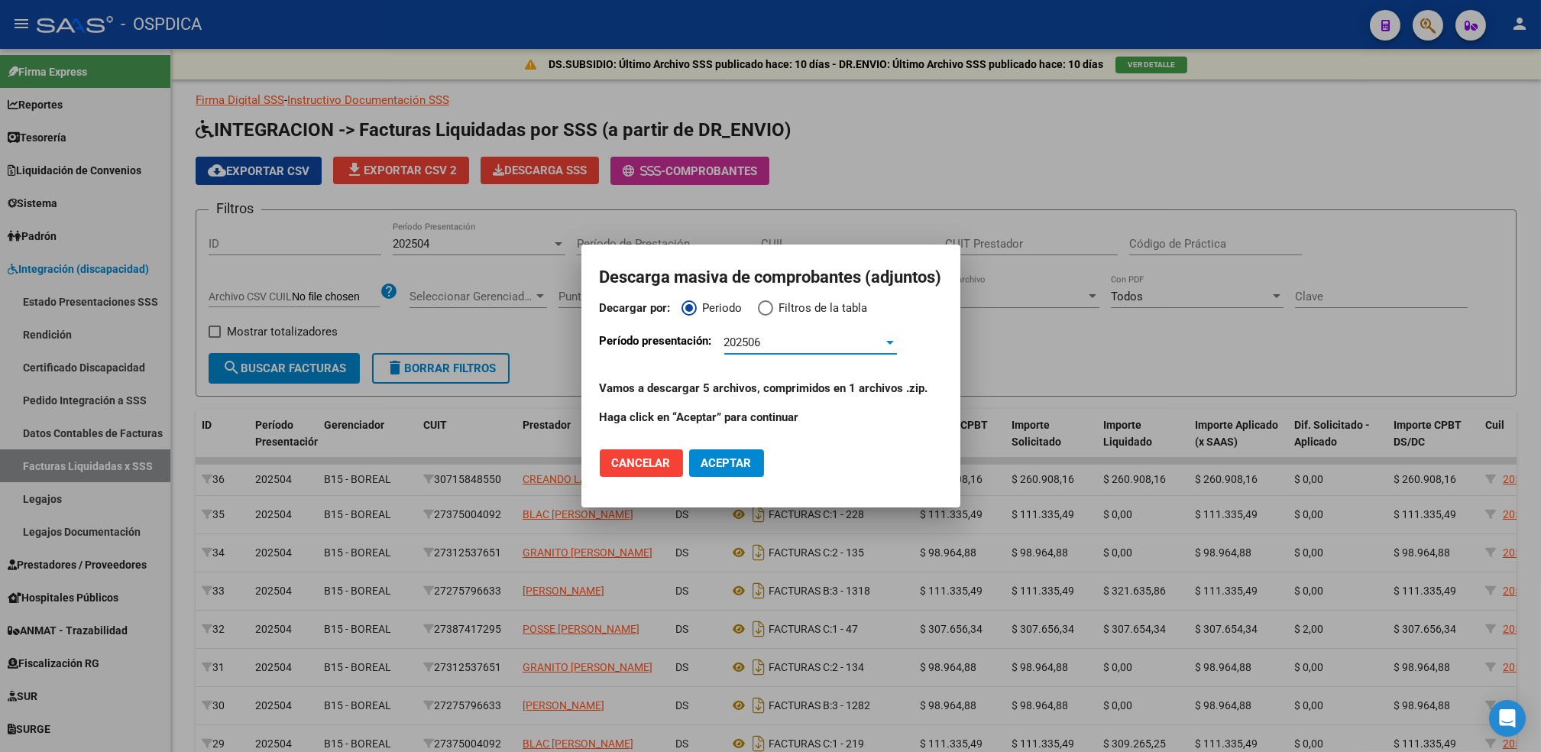
click at [748, 344] on span "202506" at bounding box center [742, 342] width 37 height 14
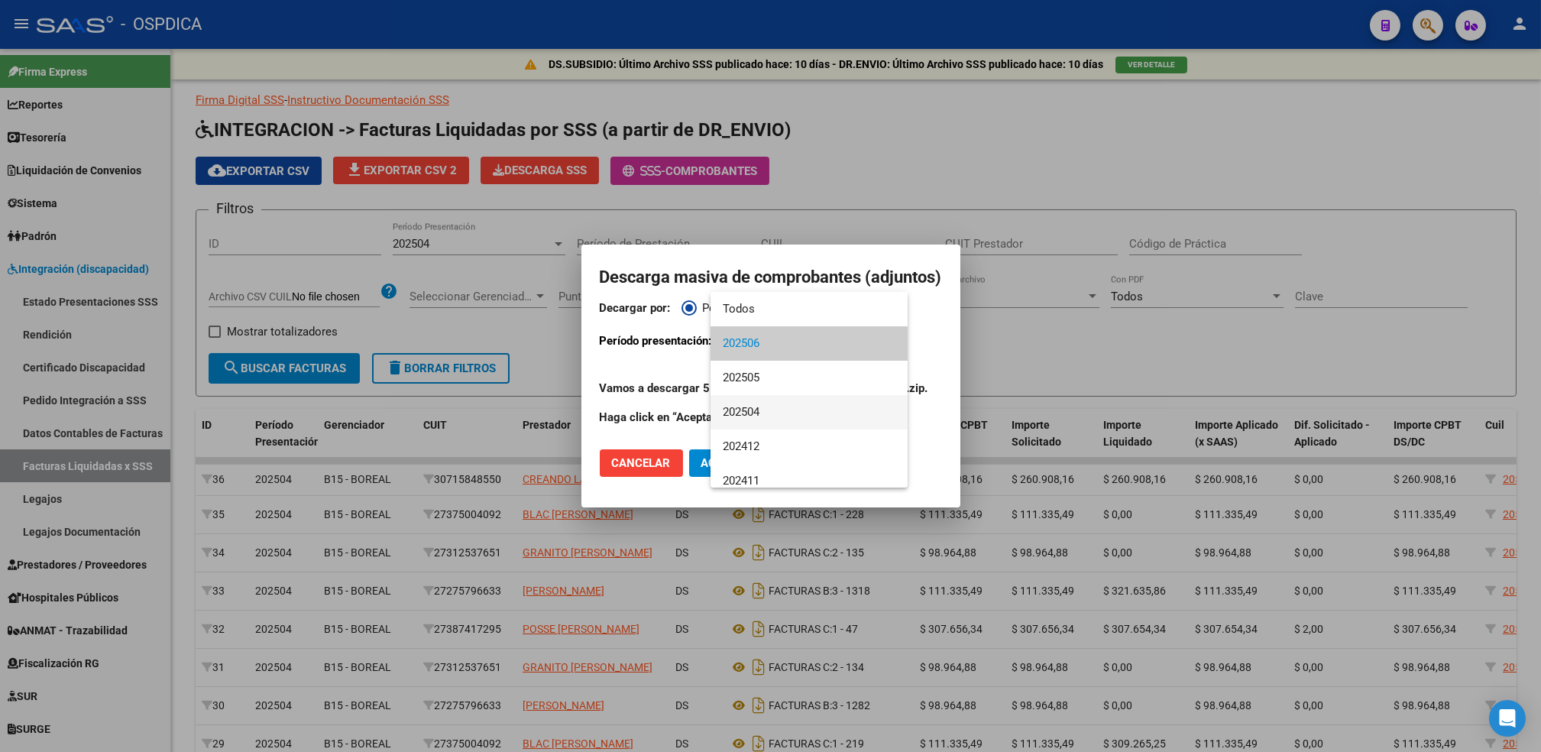
click at [756, 407] on span "202504" at bounding box center [809, 412] width 173 height 34
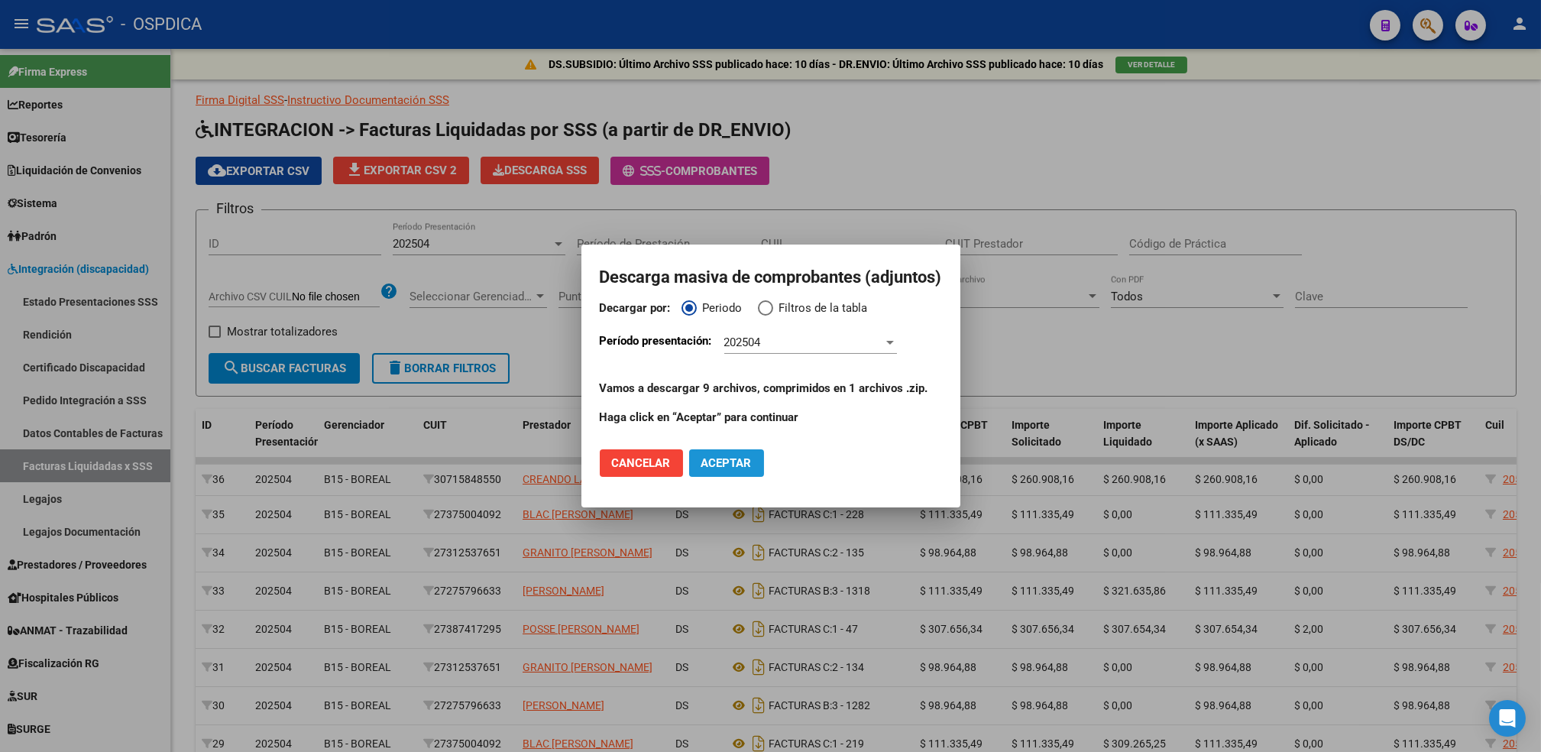
click at [734, 461] on span "Aceptar" at bounding box center [726, 463] width 50 height 14
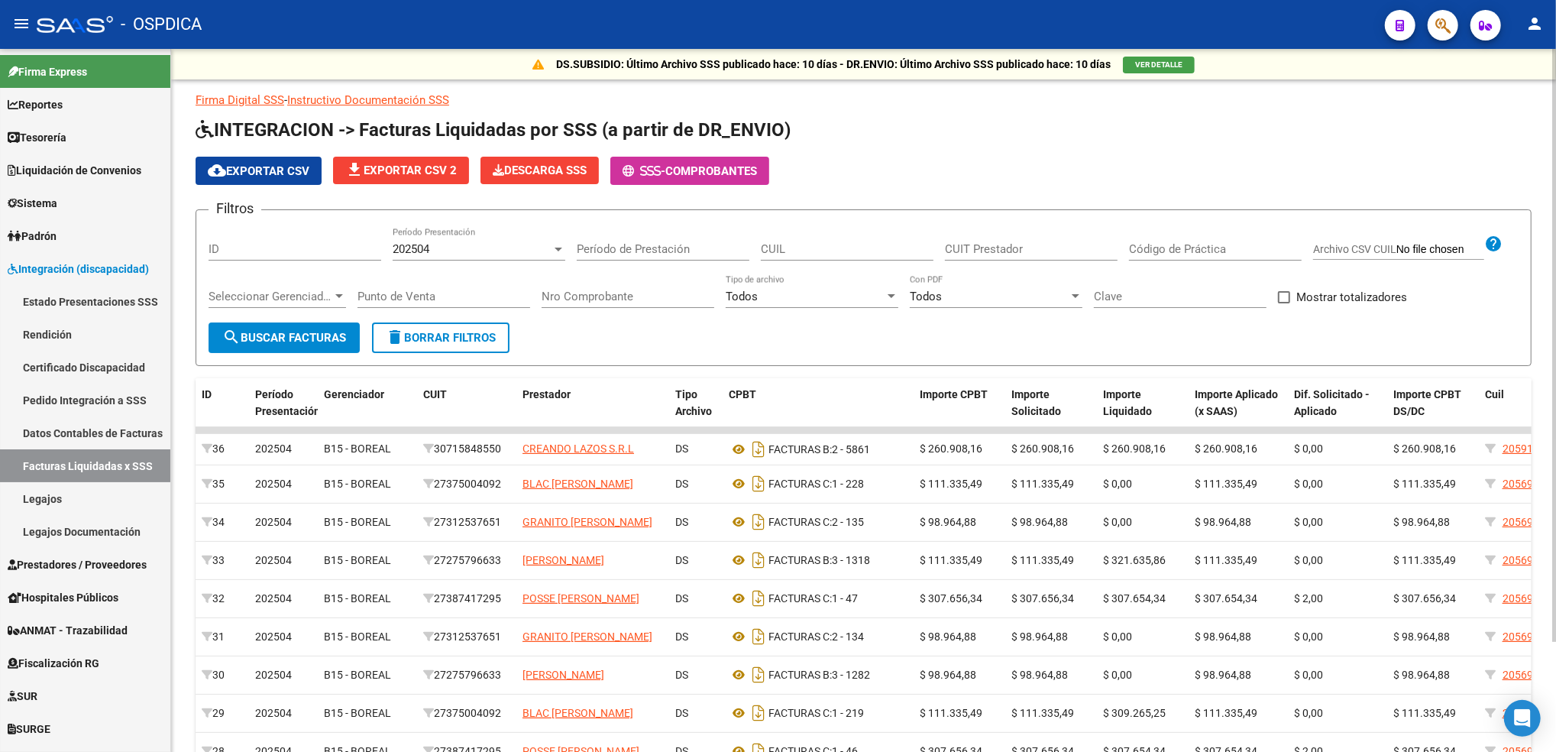
click at [969, 110] on div "Firma Digital SSS - Instructivo Documentación SSS INTEGRACION -> Facturas Liqui…" at bounding box center [864, 453] width 1336 height 723
click at [979, 183] on div "cloud_download Exportar CSV file_download Exportar CSV 2 Descarga SSS - Comprob…" at bounding box center [864, 171] width 1336 height 28
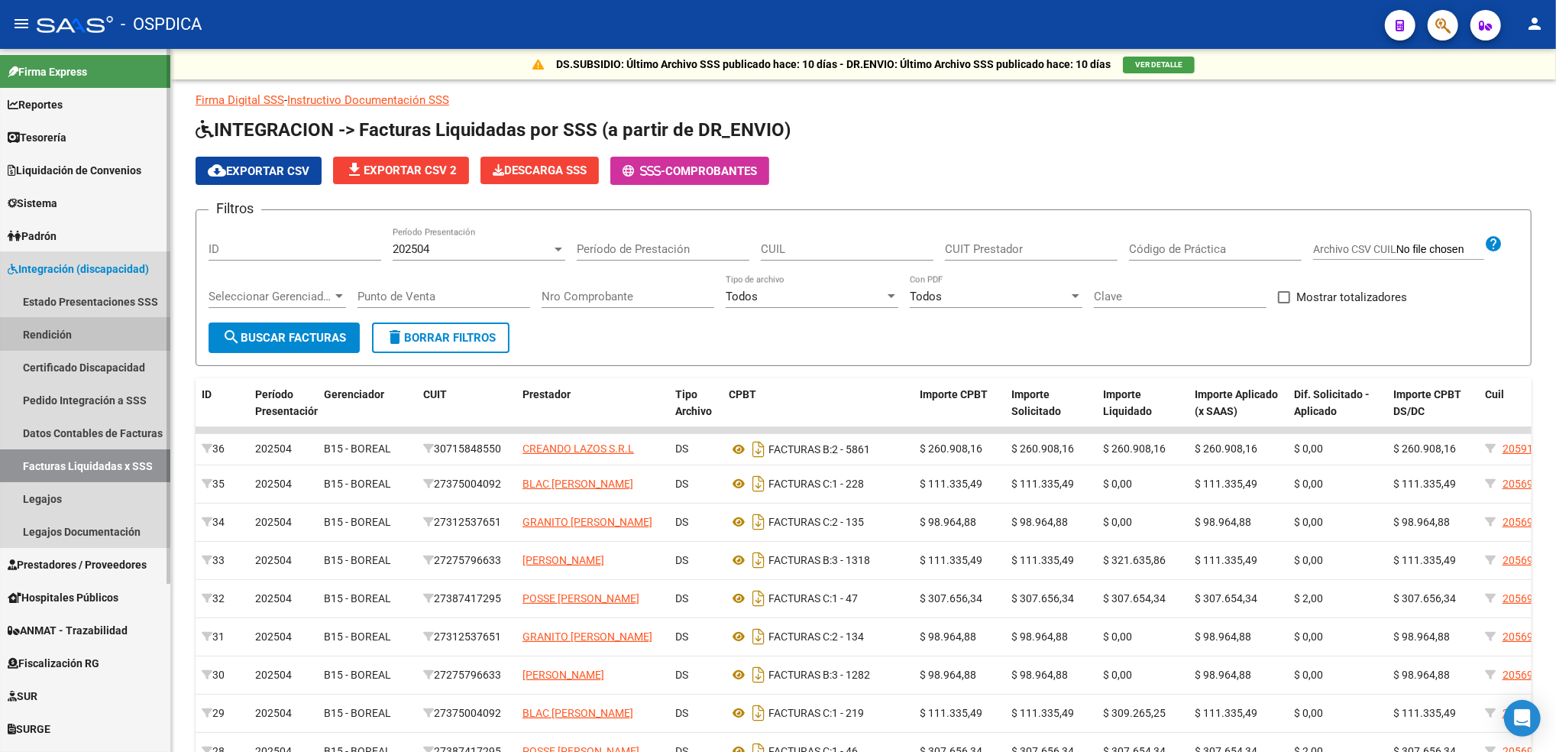
click at [71, 335] on link "Rendición" at bounding box center [85, 334] width 170 height 33
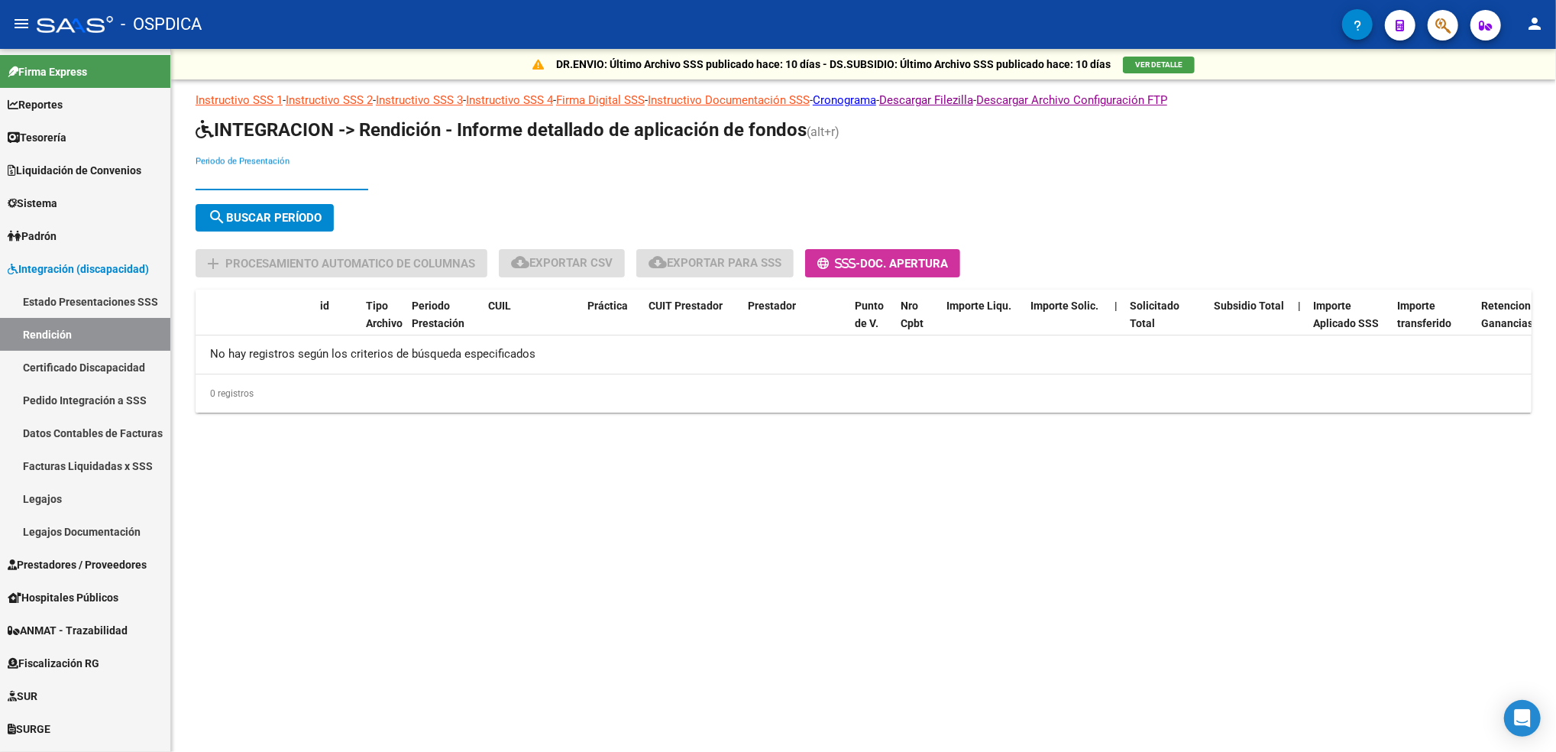
click at [297, 172] on input "Periodo de Presentación" at bounding box center [282, 178] width 173 height 14
type input "202504"
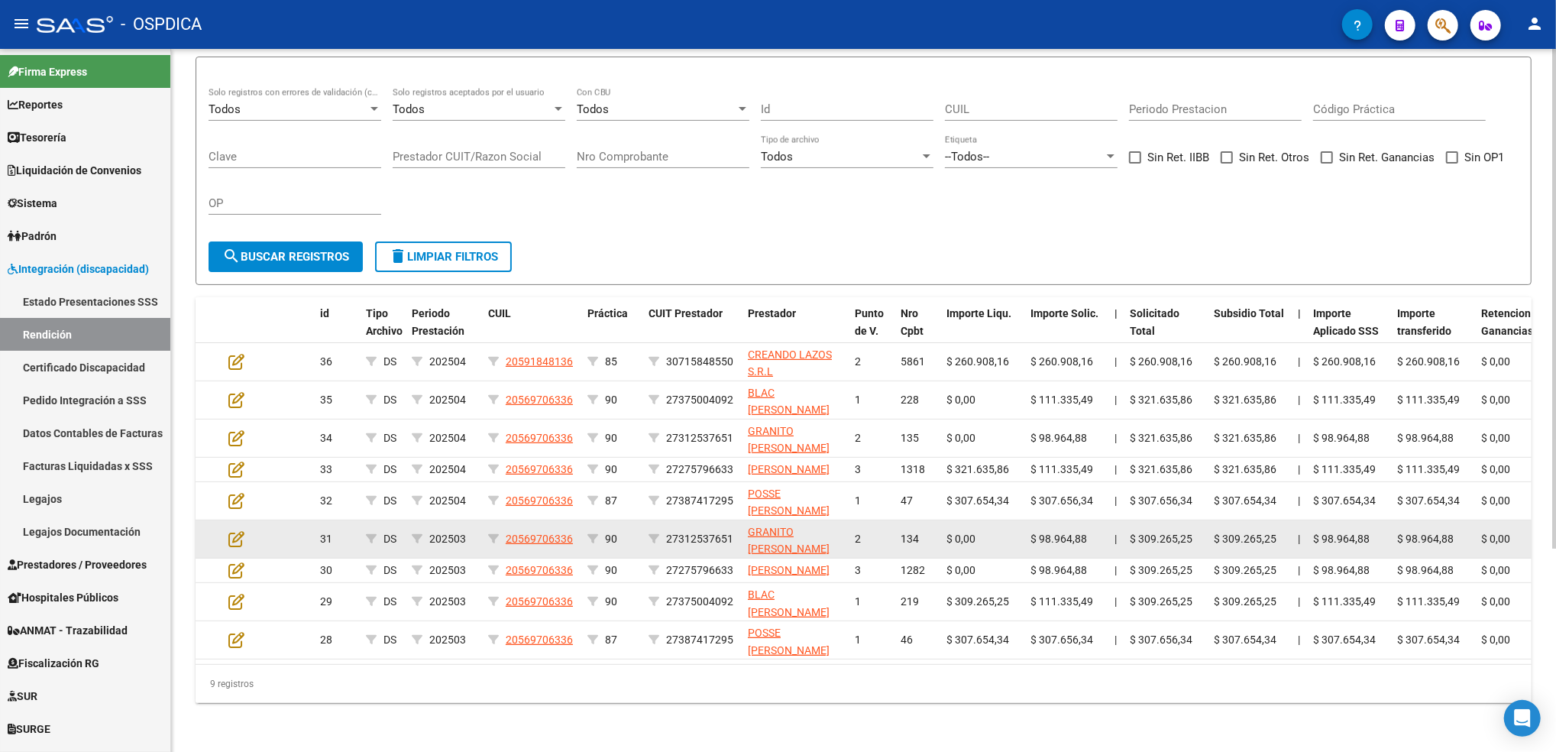
scroll to position [286, 0]
